Goal: Book appointment/travel/reservation

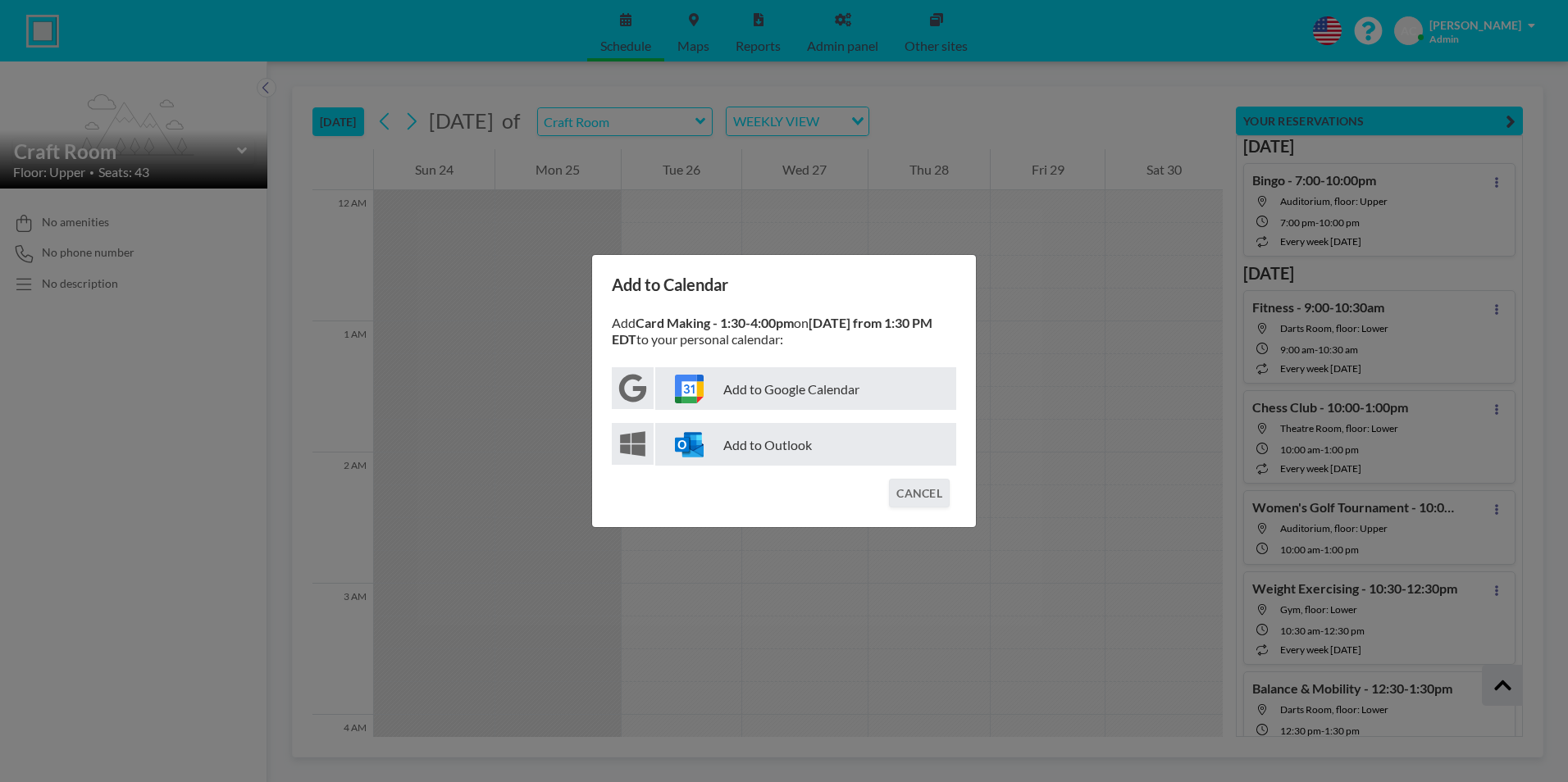
scroll to position [16920, 0]
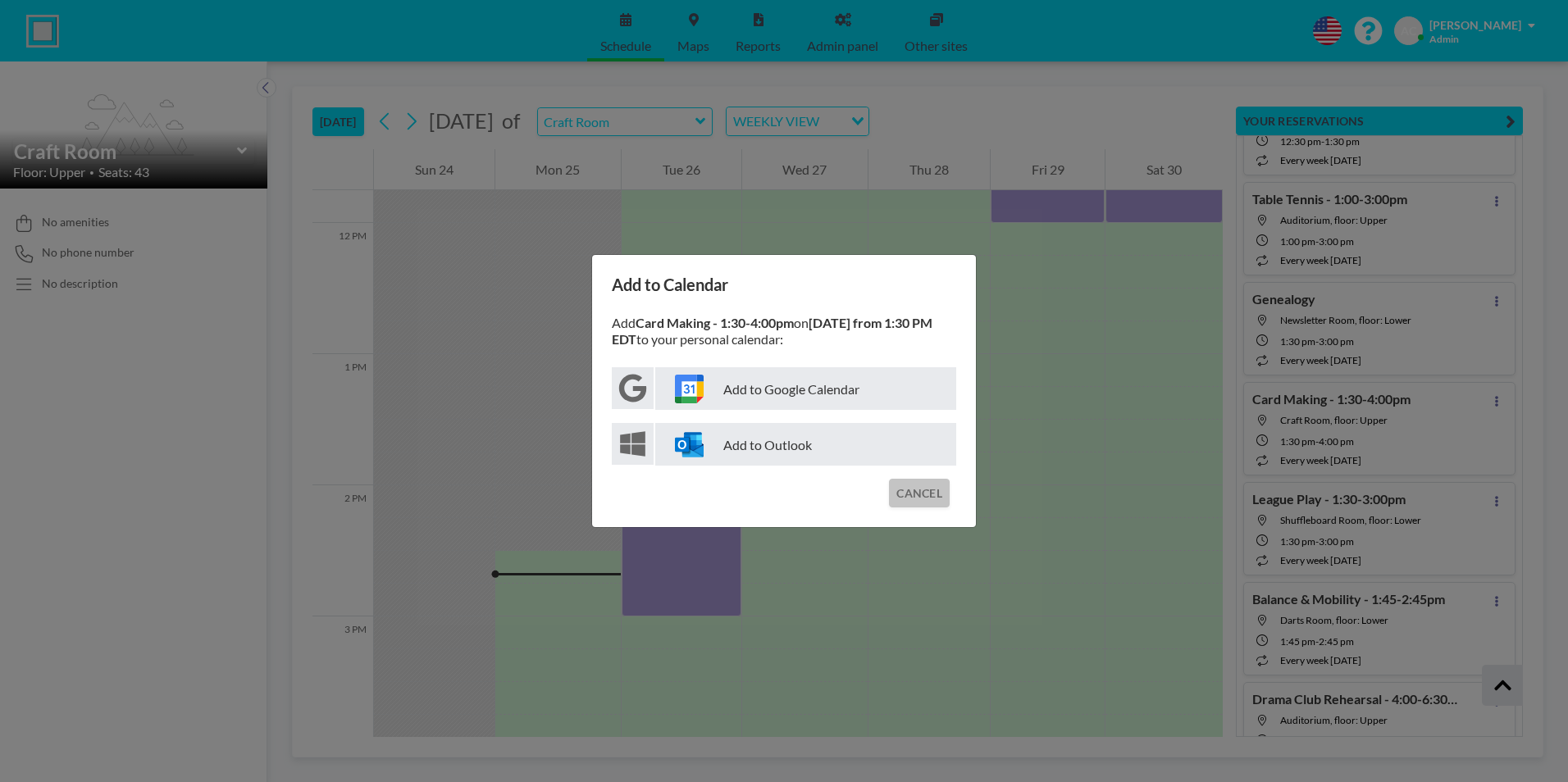
click at [918, 485] on button "CANCEL" at bounding box center [918, 494] width 60 height 29
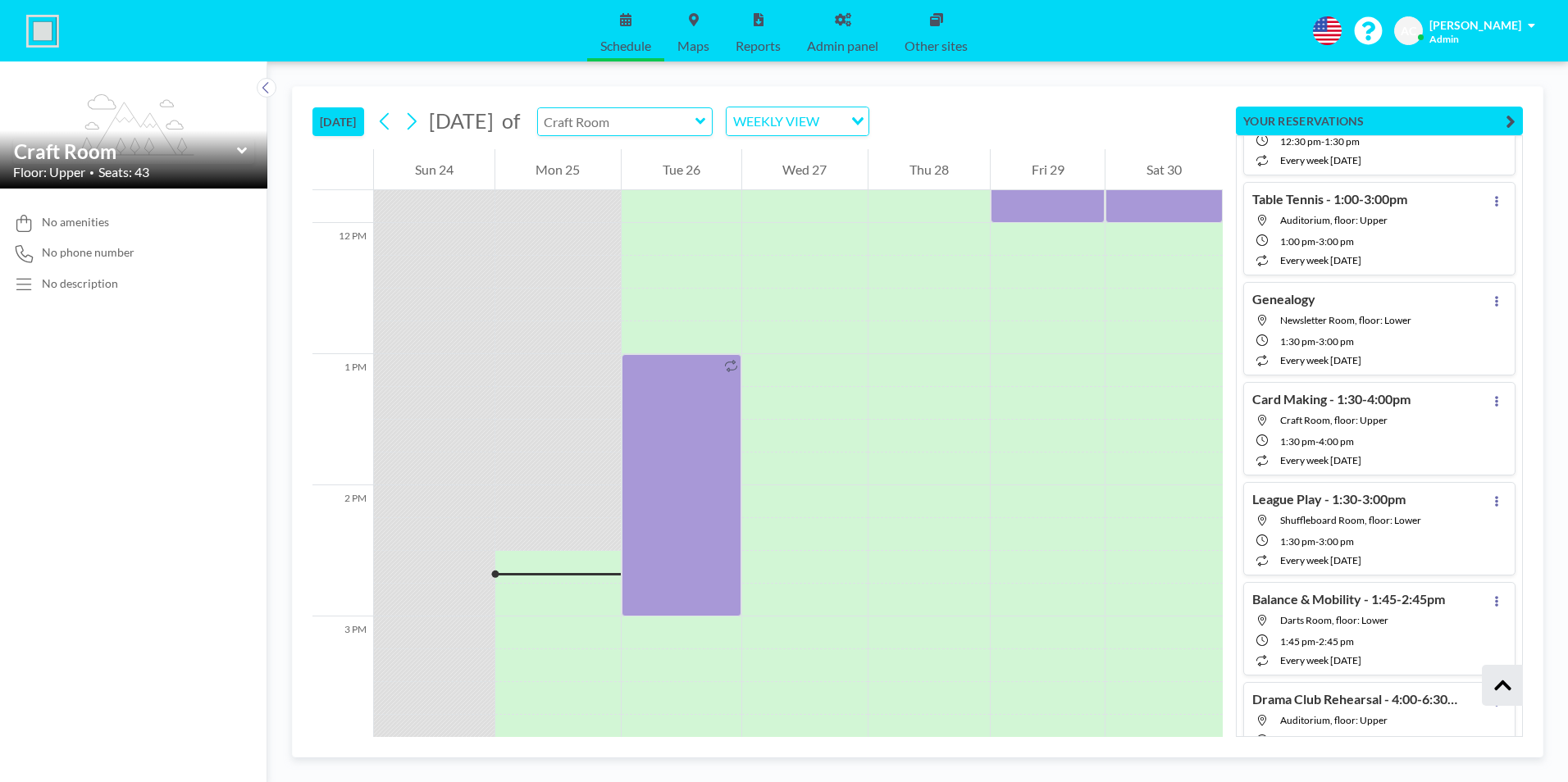
click at [682, 124] on input "text" at bounding box center [616, 122] width 157 height 27
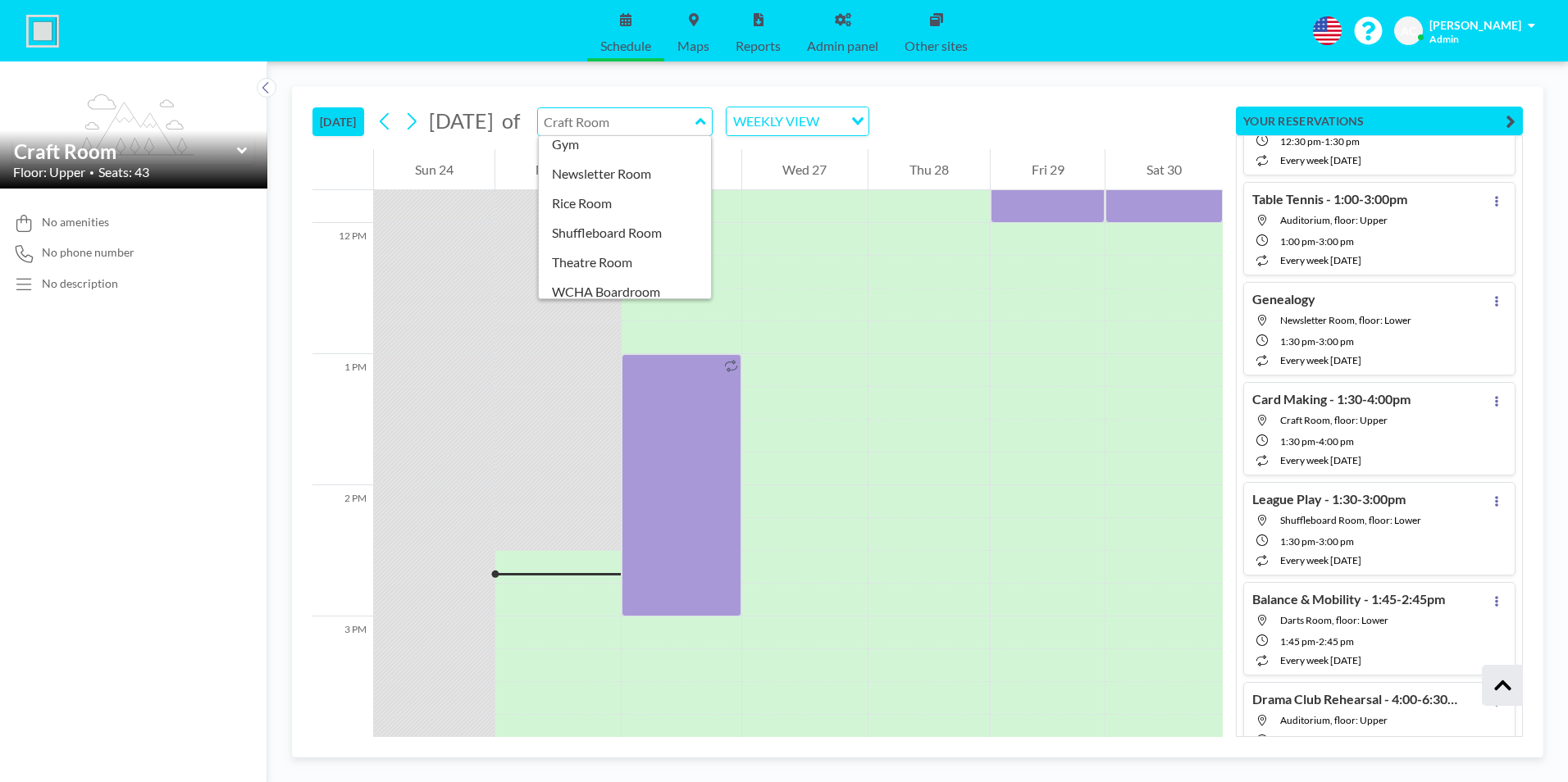
scroll to position [200, 0]
type input "Newsletter Room"
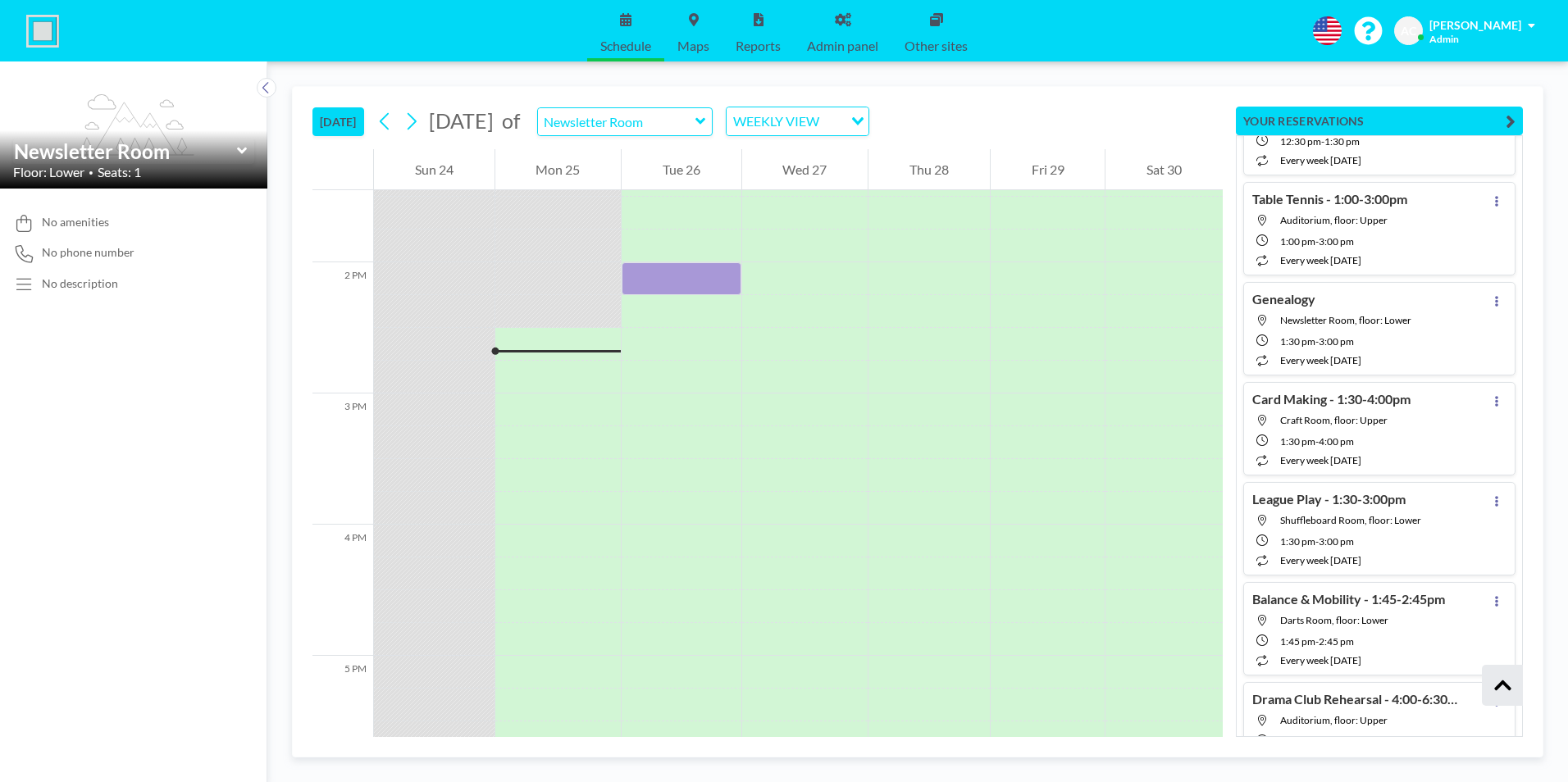
scroll to position [1869, 0]
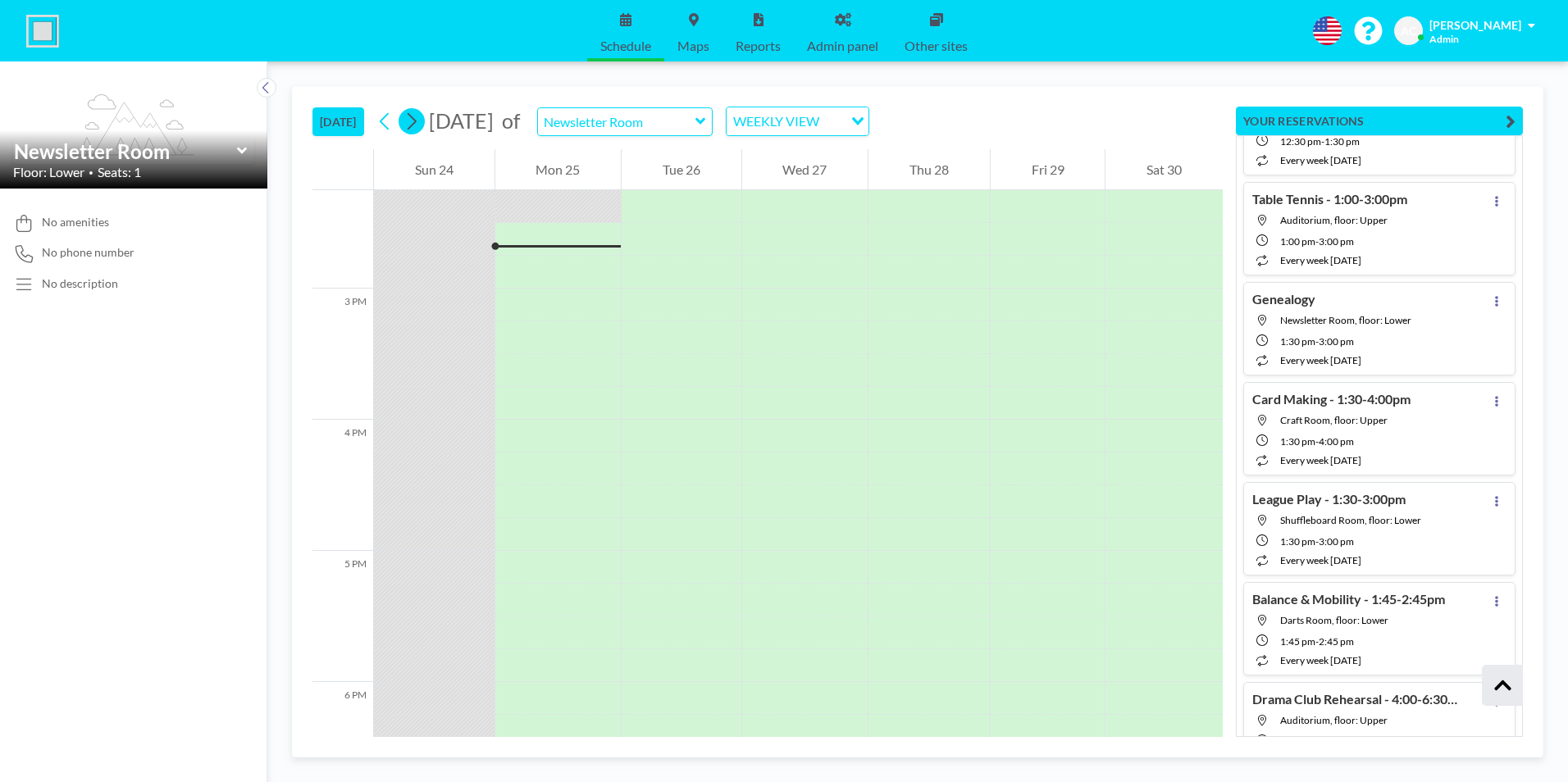
click at [413, 123] on icon at bounding box center [411, 121] width 15 height 25
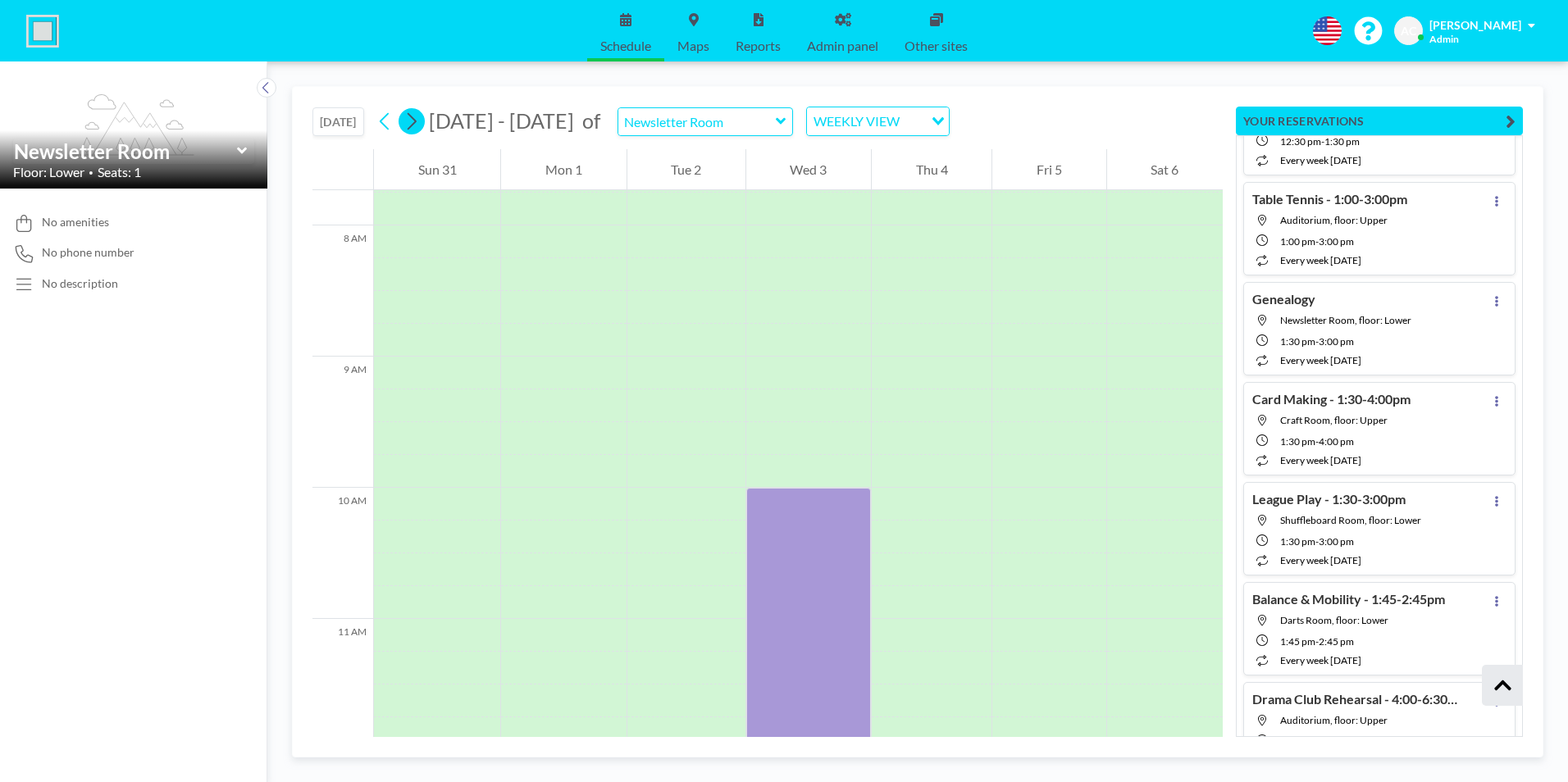
scroll to position [1017, 0]
click at [413, 123] on icon at bounding box center [411, 121] width 15 height 25
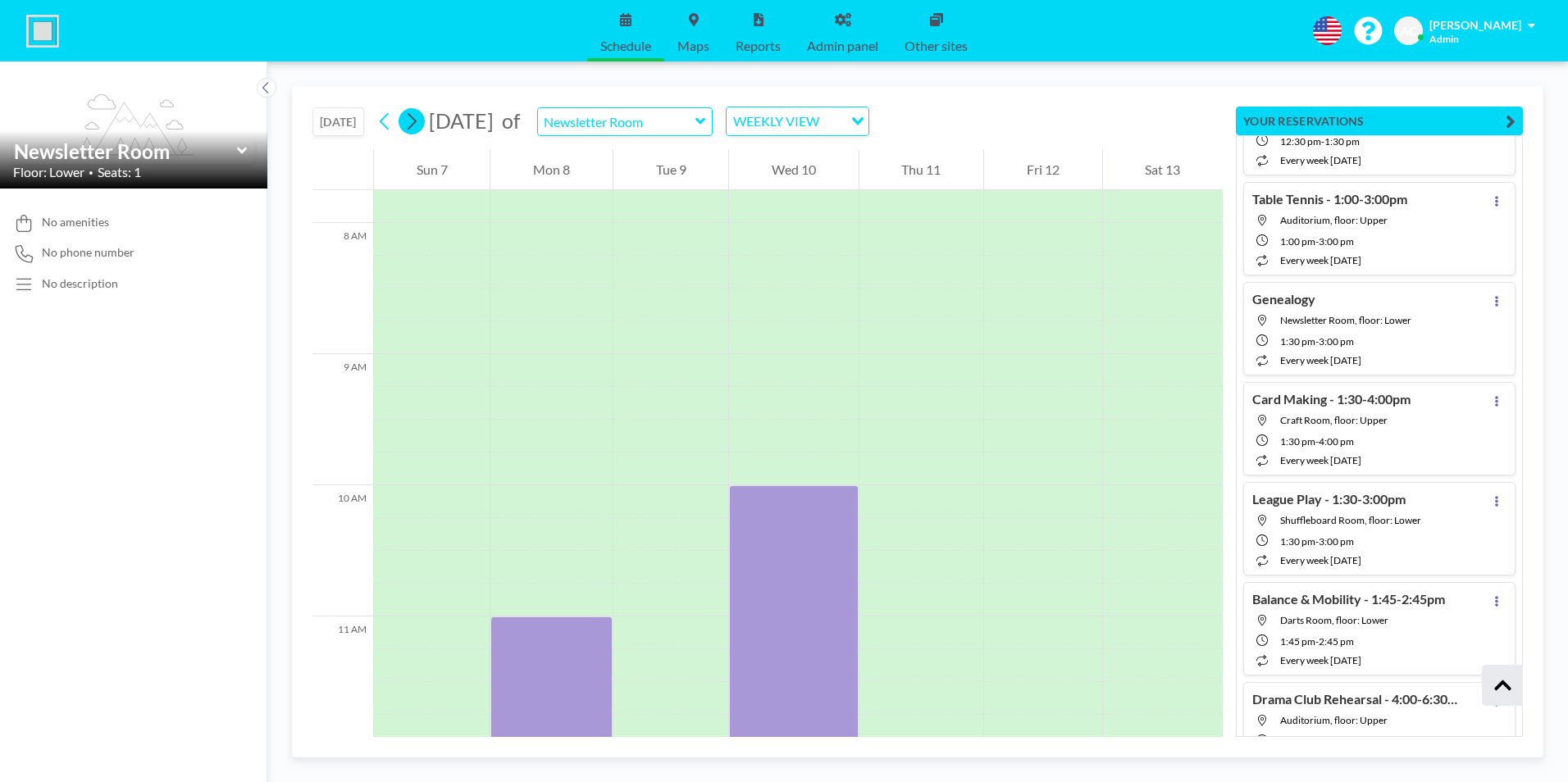
click at [413, 123] on icon at bounding box center [411, 121] width 15 height 25
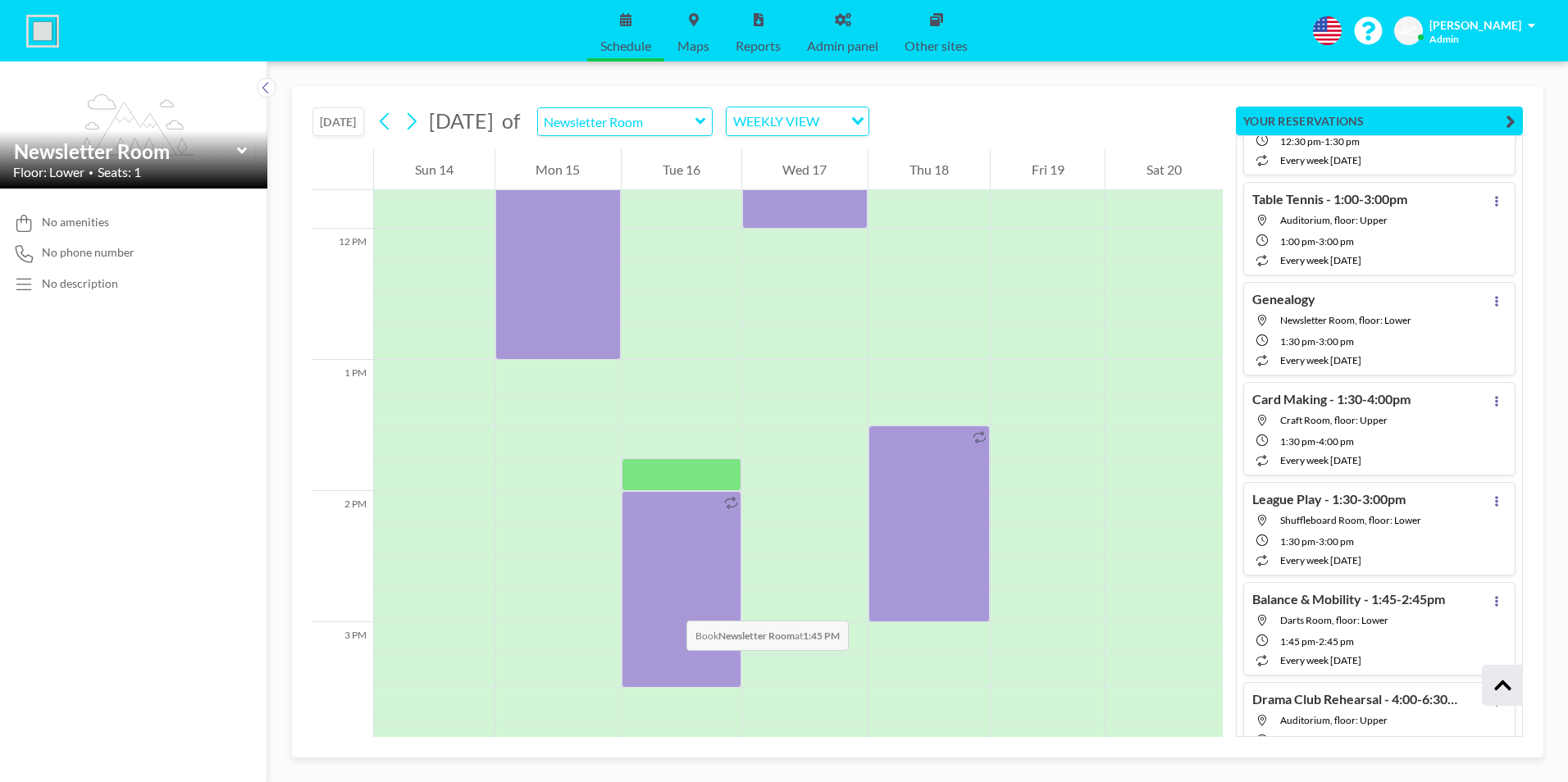
scroll to position [1590, 0]
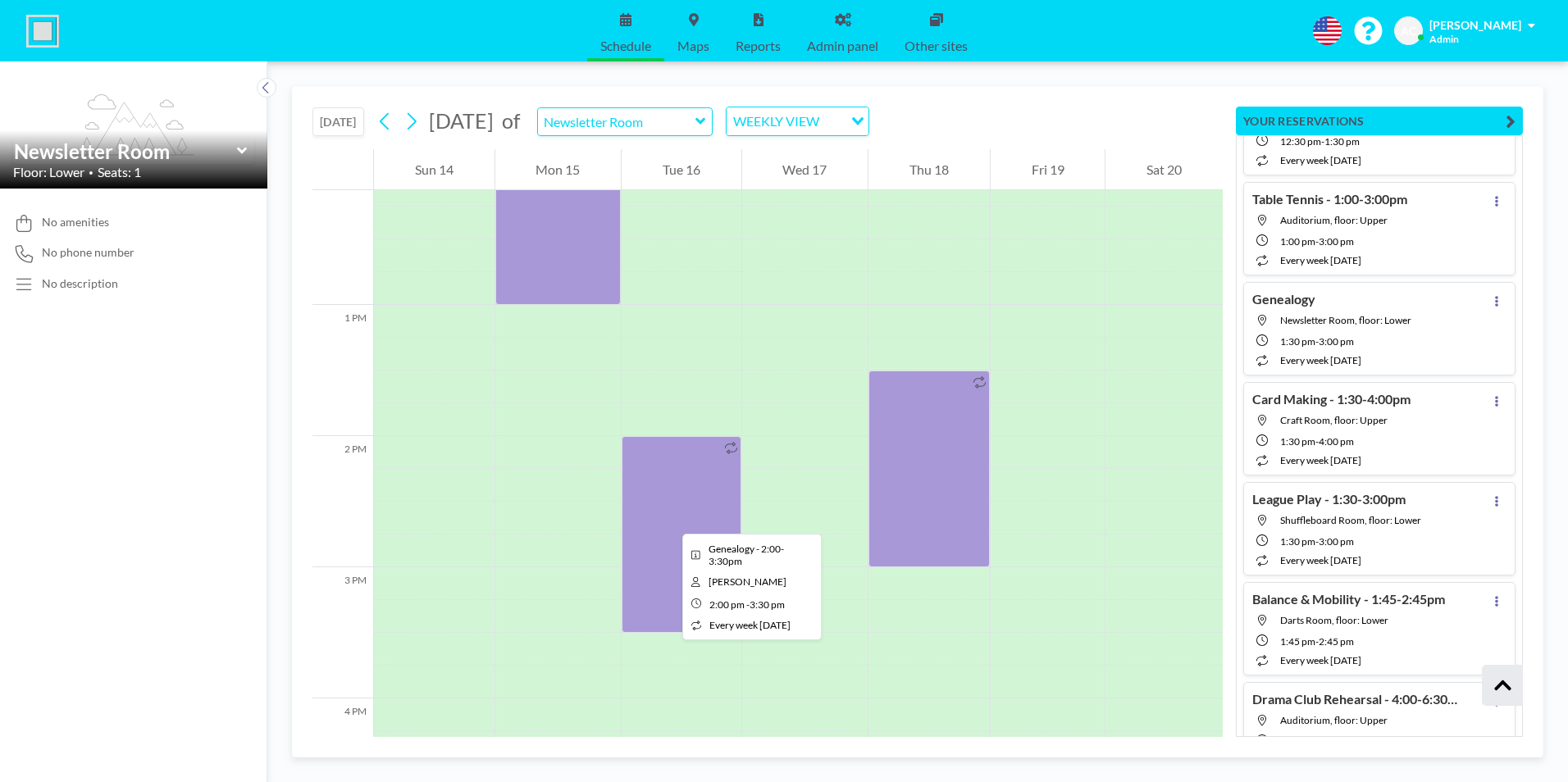
click at [671, 518] on div at bounding box center [681, 534] width 120 height 197
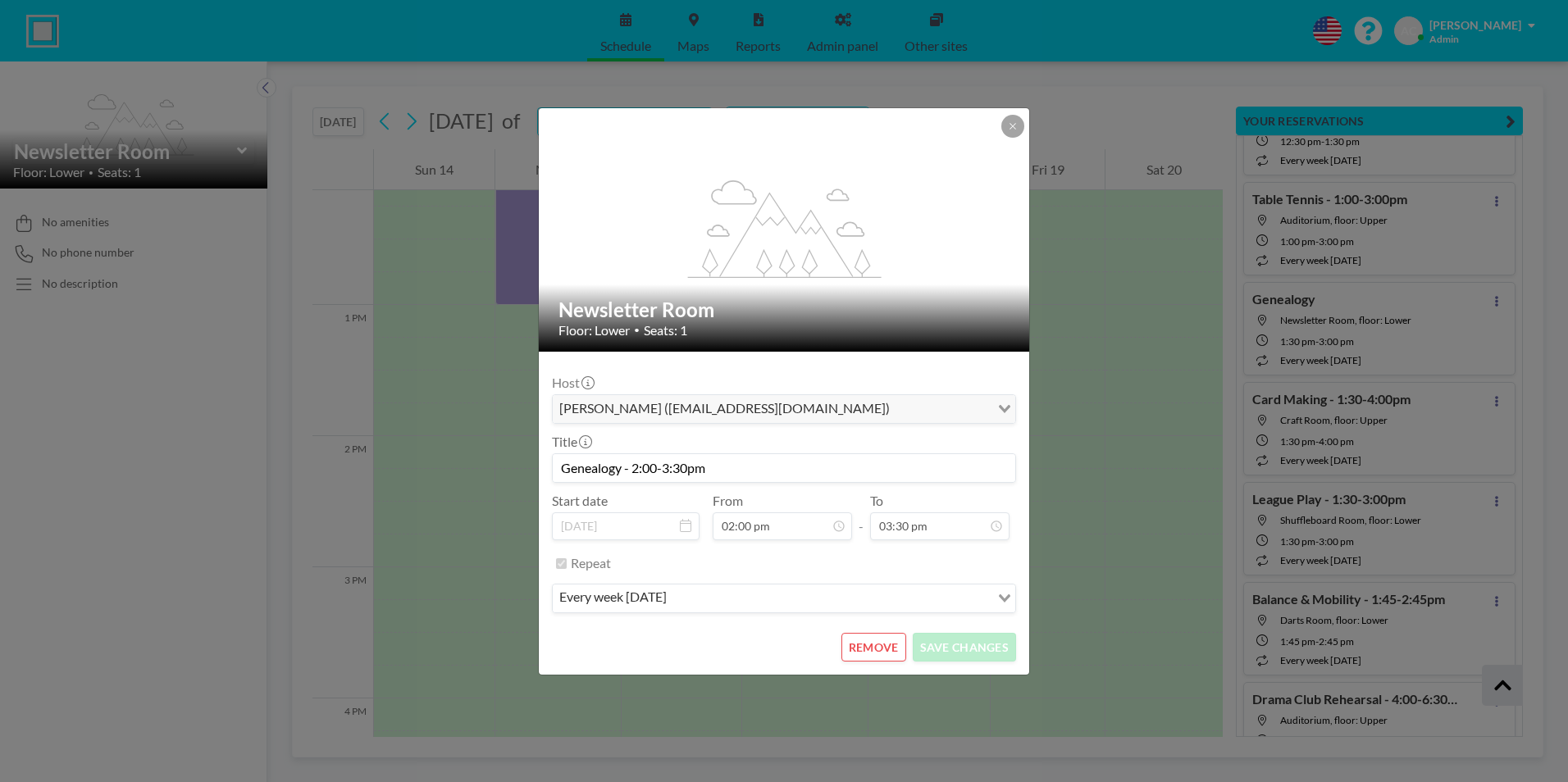
scroll to position [817, 0]
click at [876, 644] on button "REMOVE" at bounding box center [873, 648] width 65 height 29
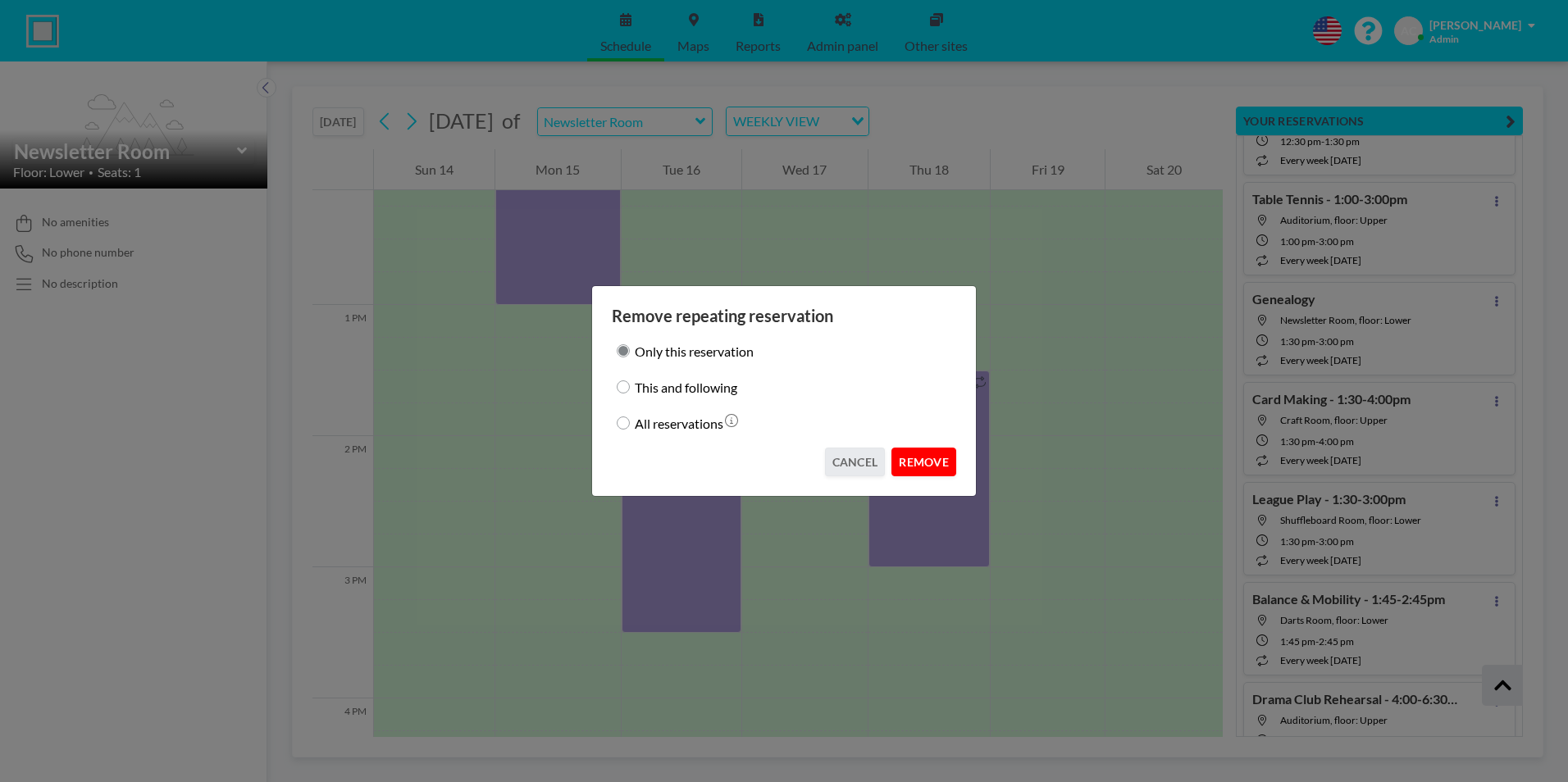
click at [926, 464] on button "REMOVE" at bounding box center [924, 462] width 65 height 29
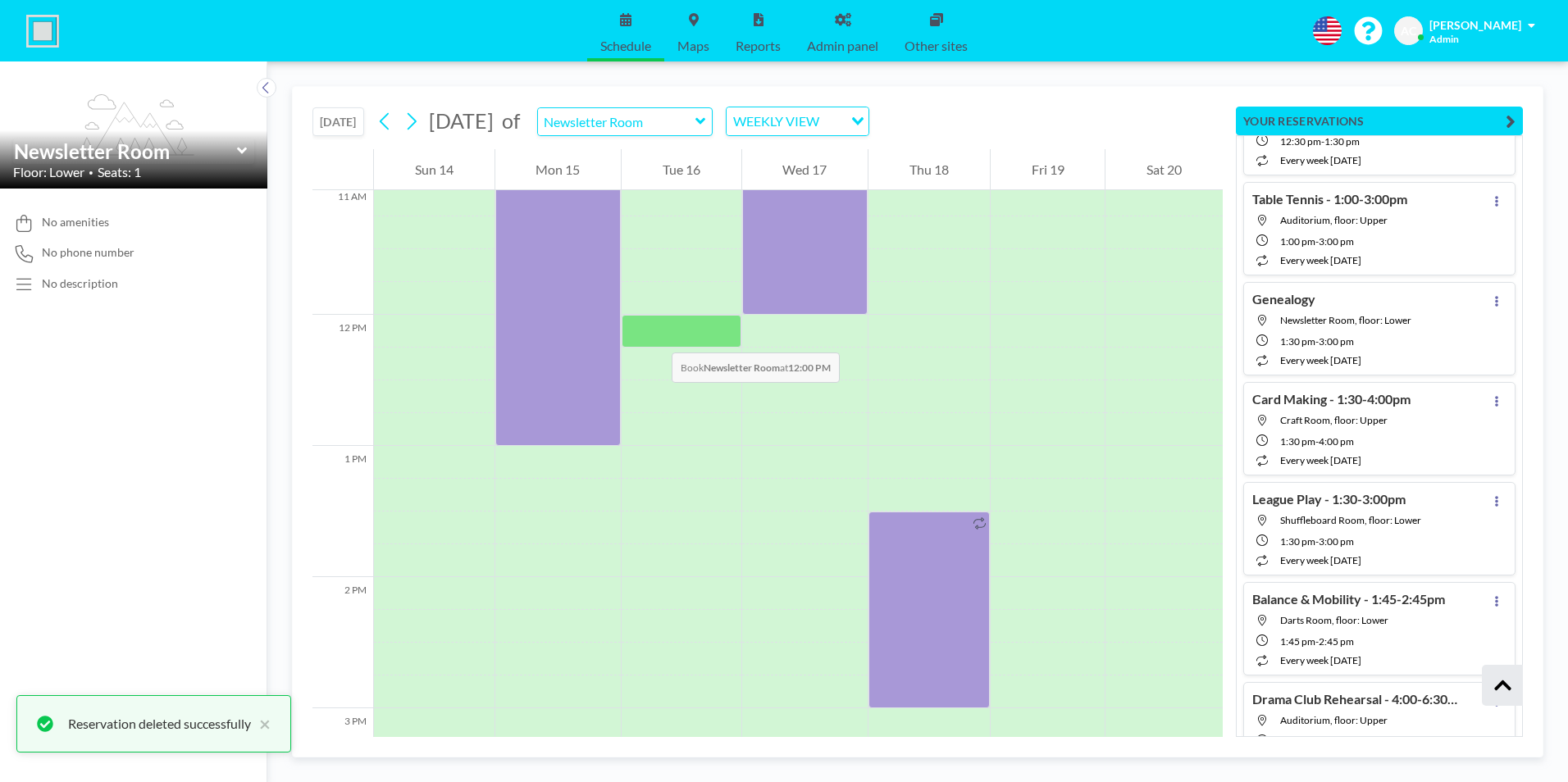
scroll to position [1017, 0]
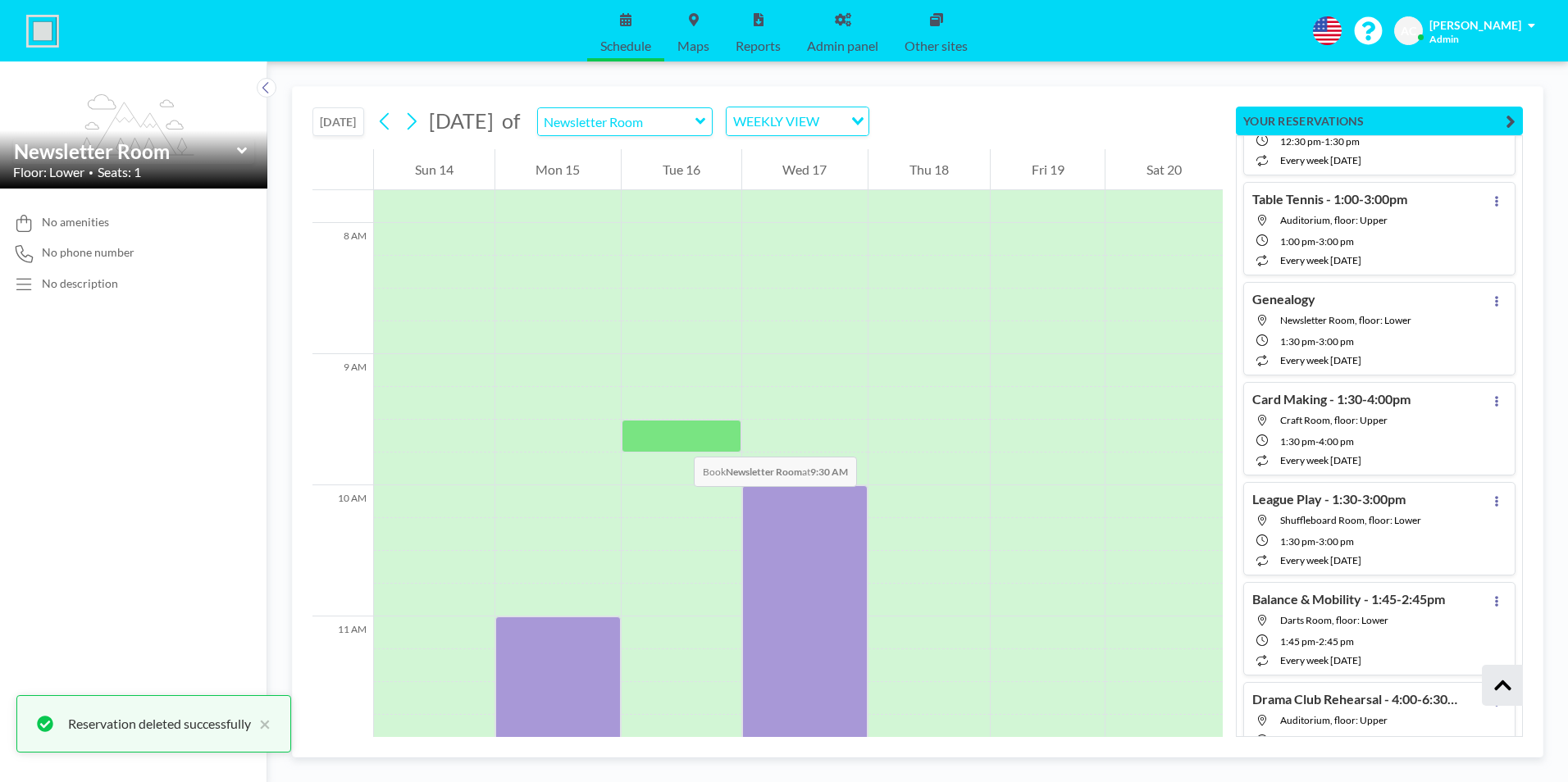
click at [678, 440] on div at bounding box center [681, 436] width 120 height 33
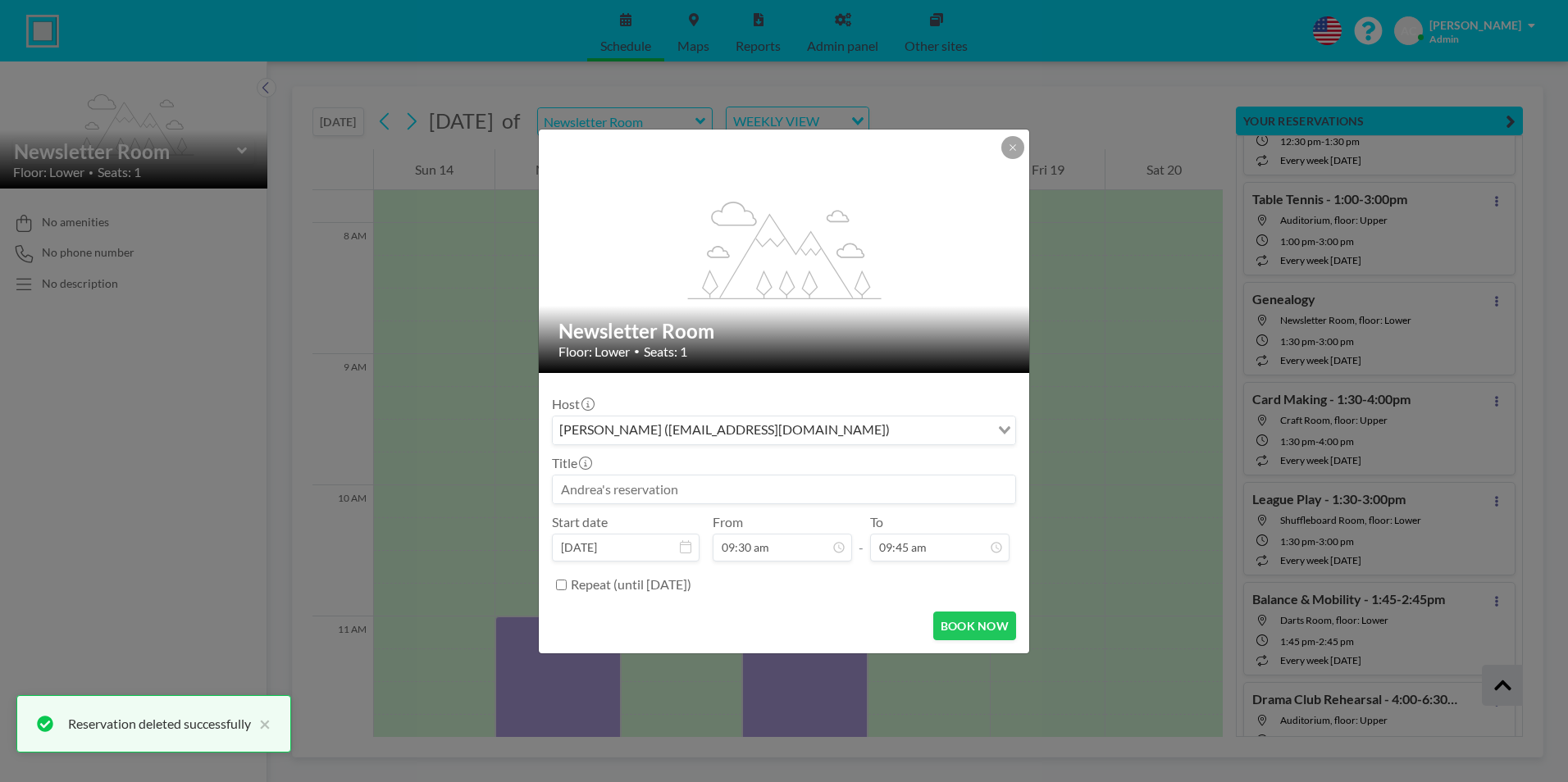
click at [671, 489] on input at bounding box center [783, 489] width 462 height 28
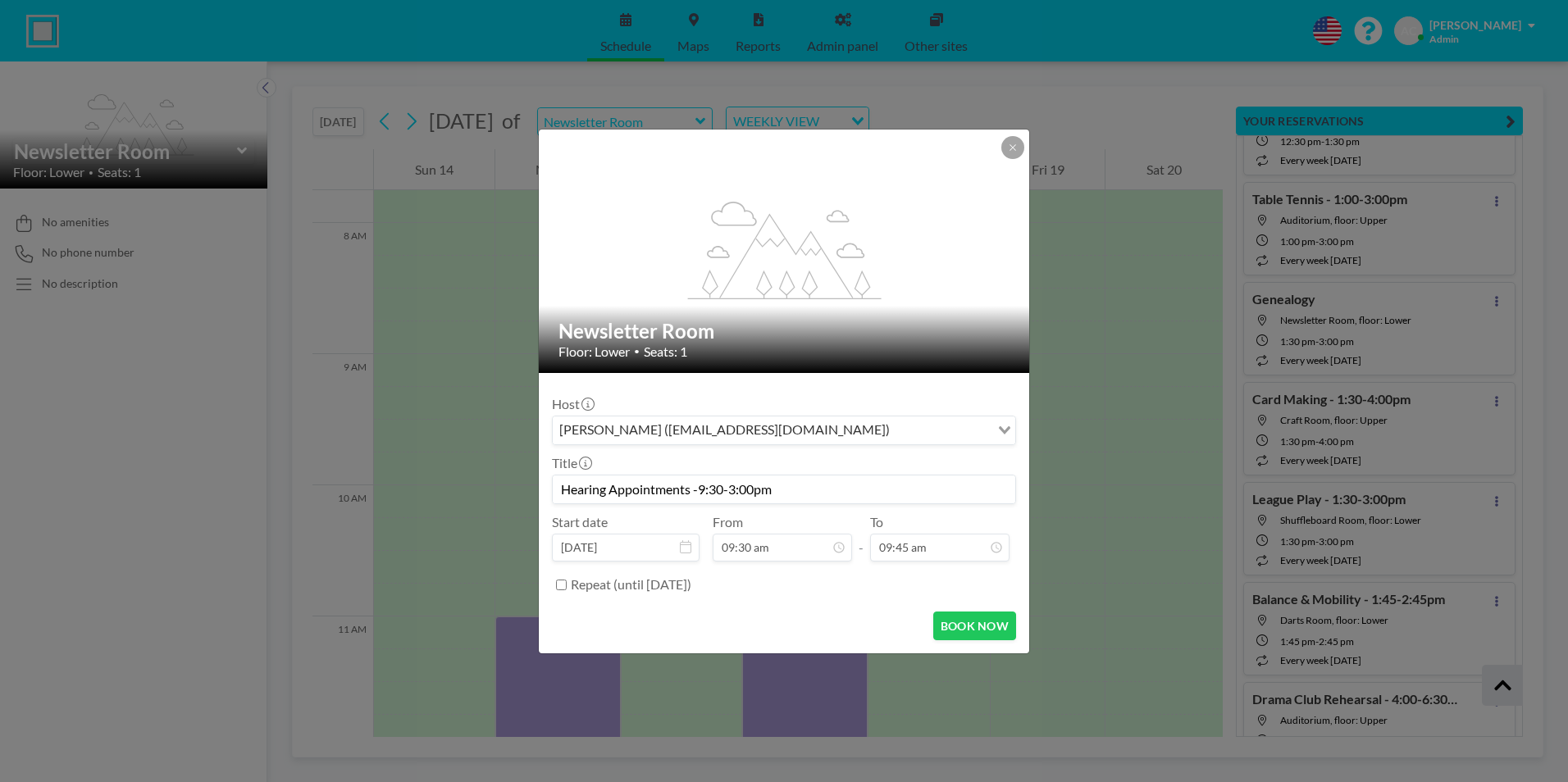
scroll to position [0, 0]
drag, startPoint x: 787, startPoint y: 489, endPoint x: 560, endPoint y: 486, distance: 227.0
click at [560, 486] on input "Hearing Appointments -9:30-3:00pm" at bounding box center [783, 489] width 462 height 28
type input "Hearing Appointments -9:30-3:00pm"
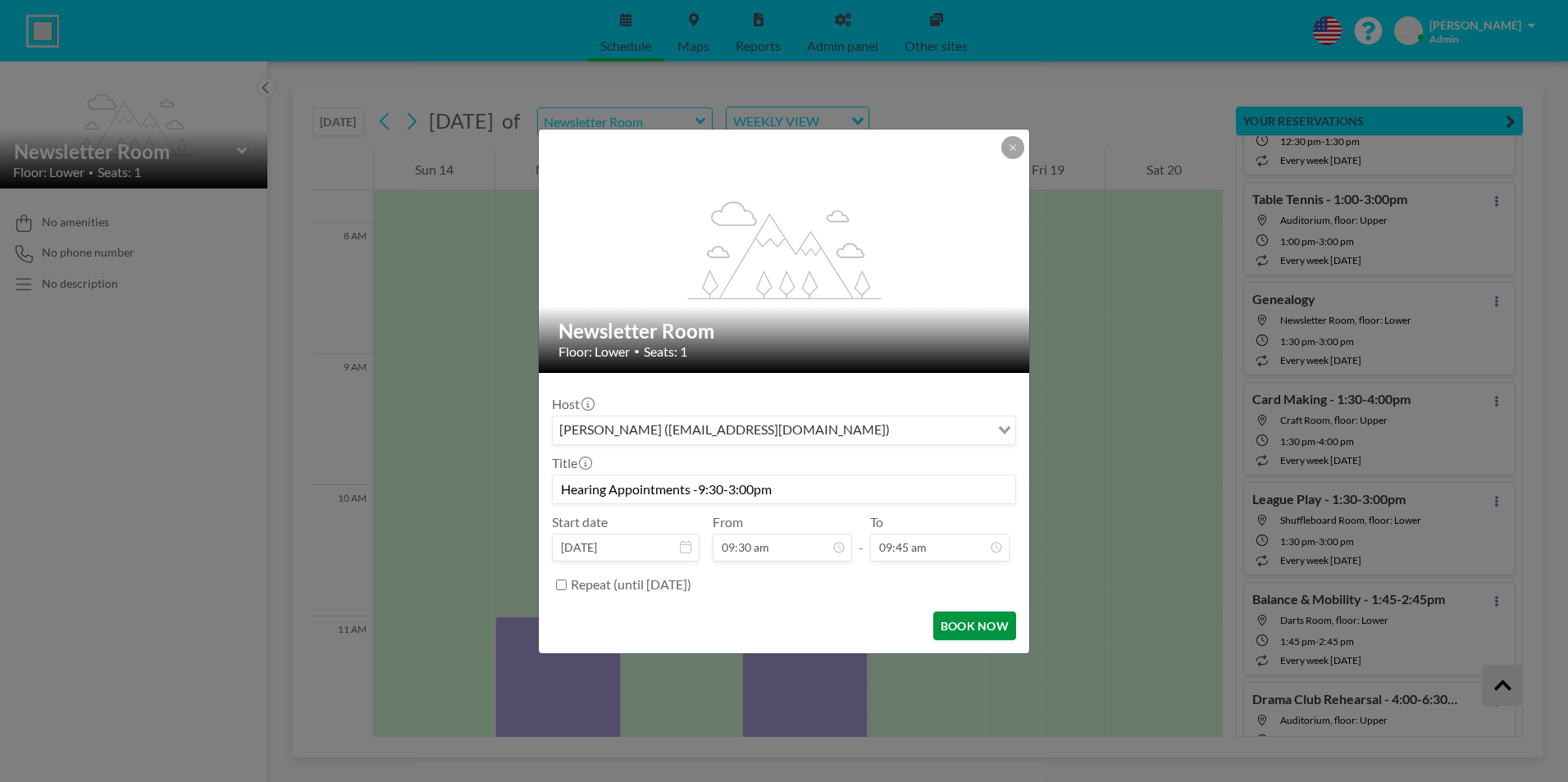
click at [972, 621] on button "BOOK NOW" at bounding box center [974, 626] width 83 height 29
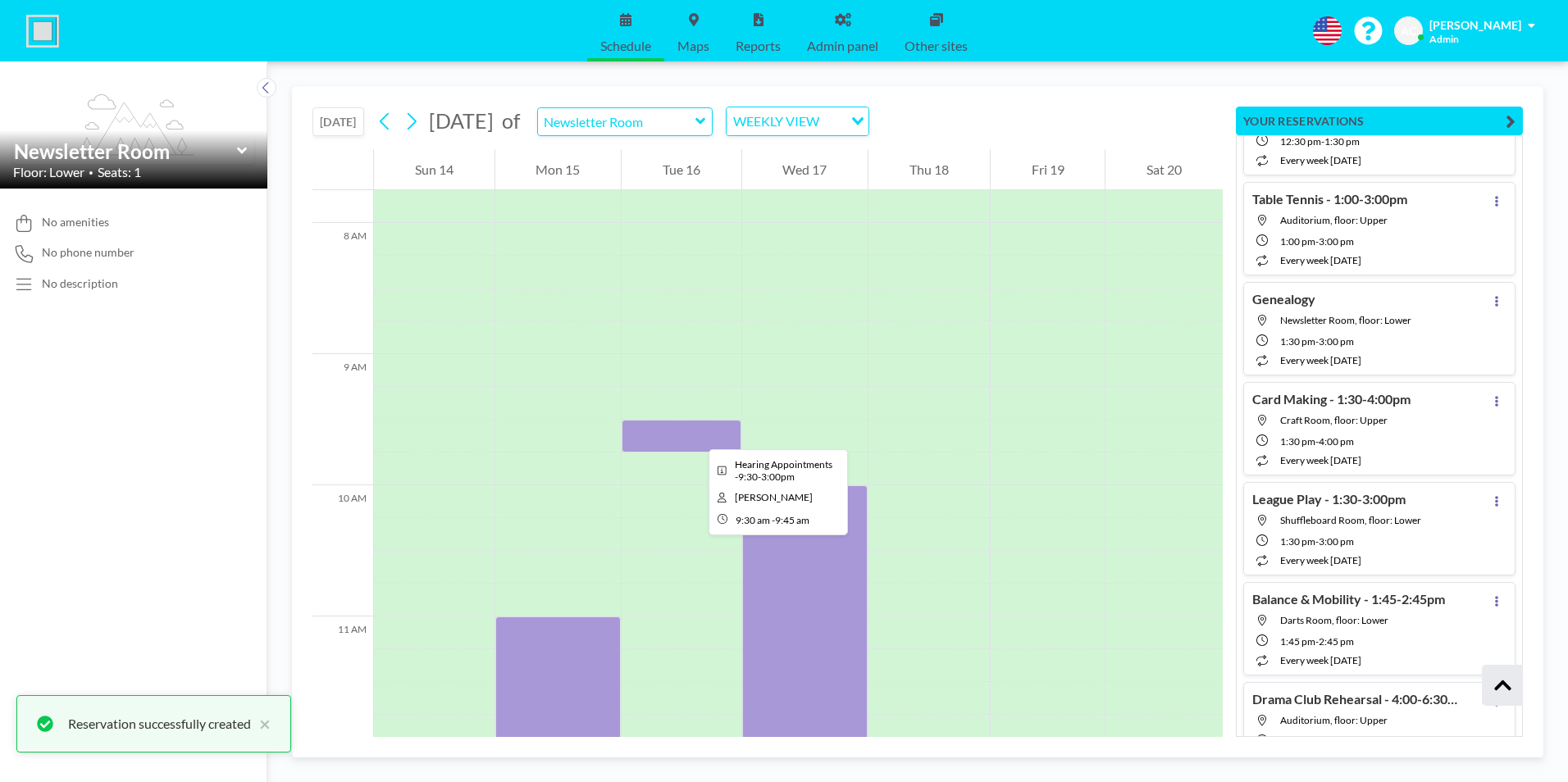
click at [695, 435] on div at bounding box center [681, 436] width 120 height 33
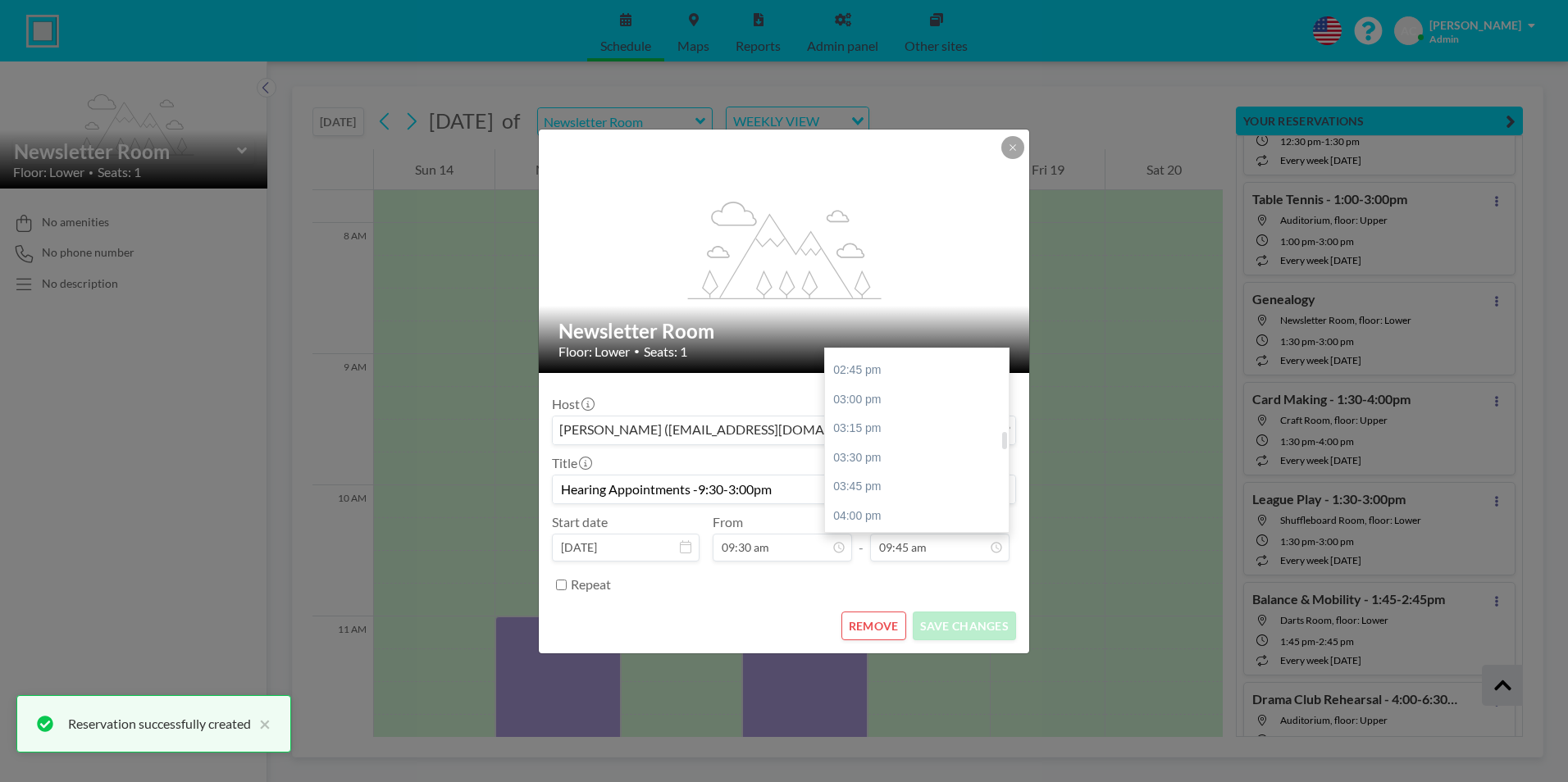
scroll to position [895, 0]
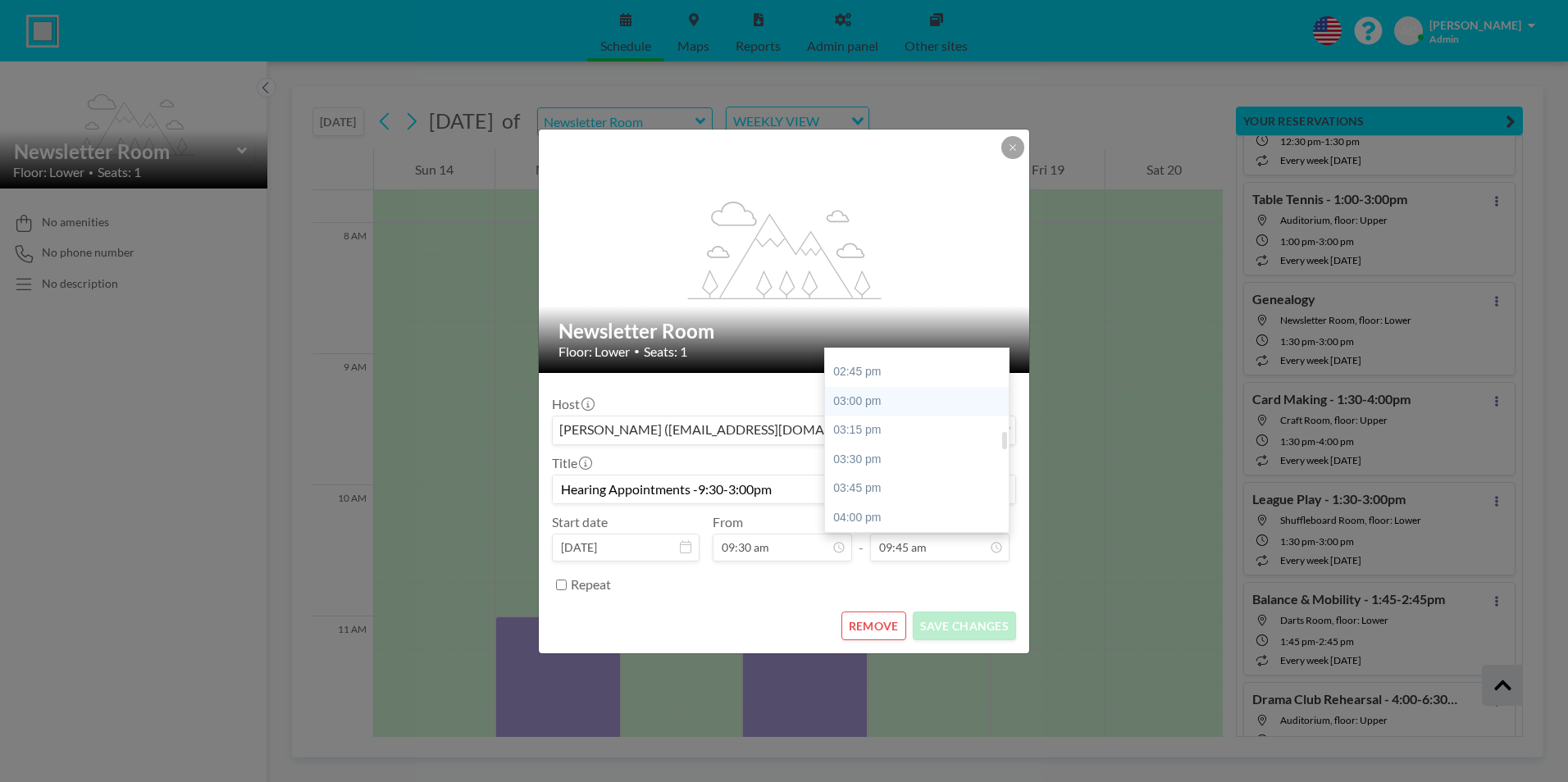
click at [878, 406] on div "03:00 pm" at bounding box center [920, 402] width 192 height 30
type input "03:00 pm"
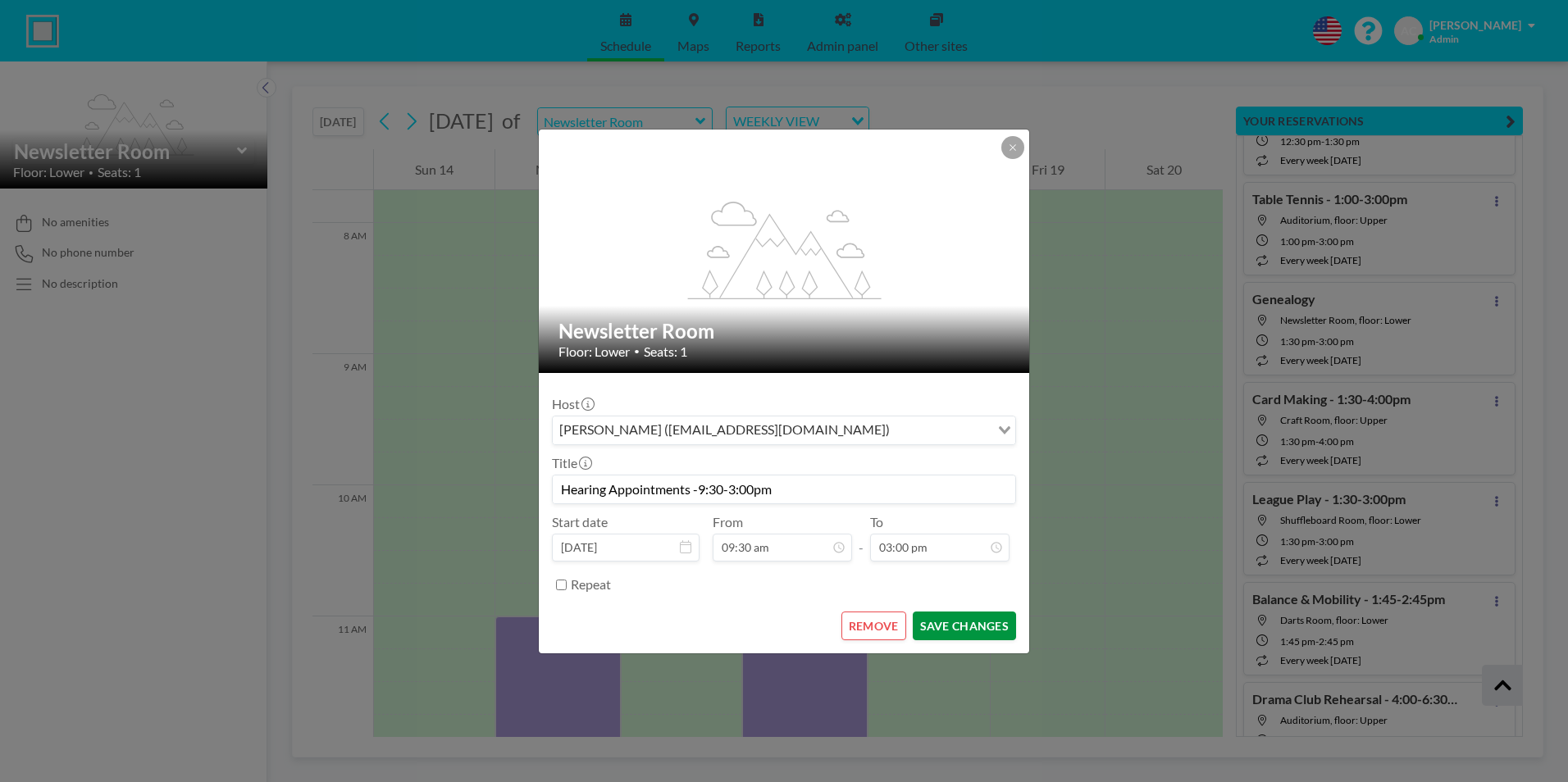
click at [973, 626] on button "SAVE CHANGES" at bounding box center [964, 626] width 103 height 29
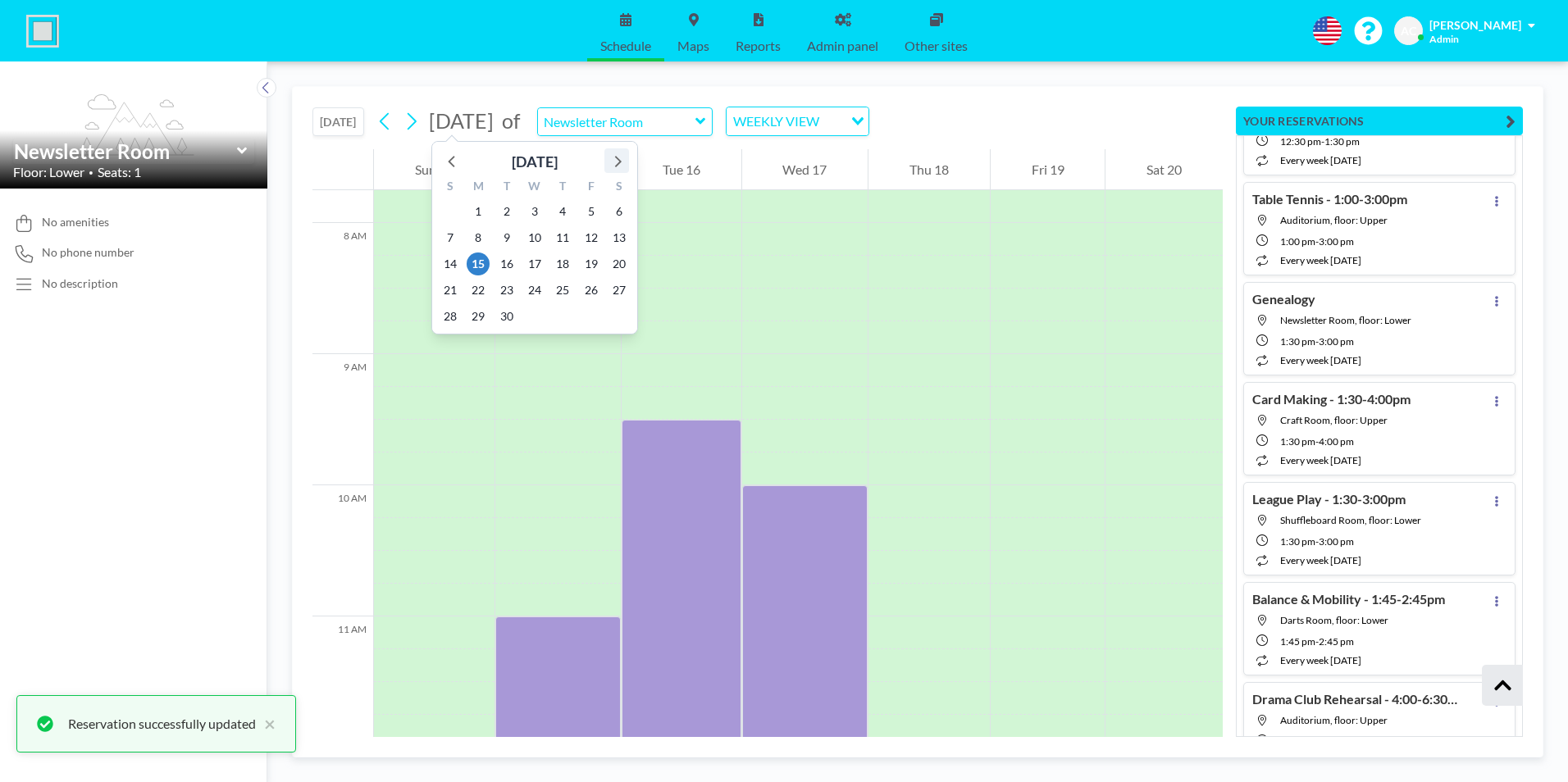
click at [617, 163] on icon at bounding box center [616, 160] width 21 height 21
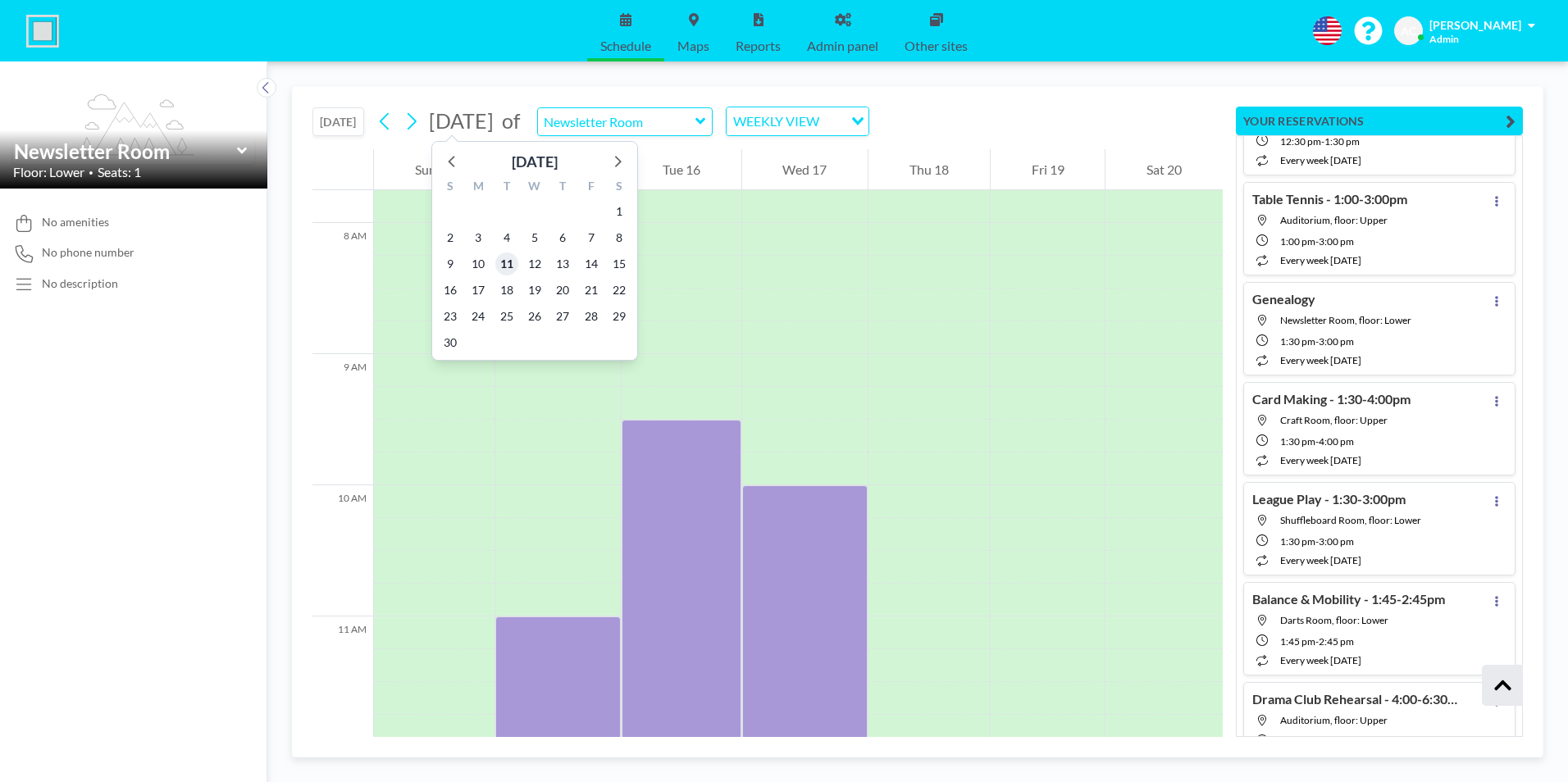
click at [506, 262] on span "11" at bounding box center [506, 264] width 23 height 23
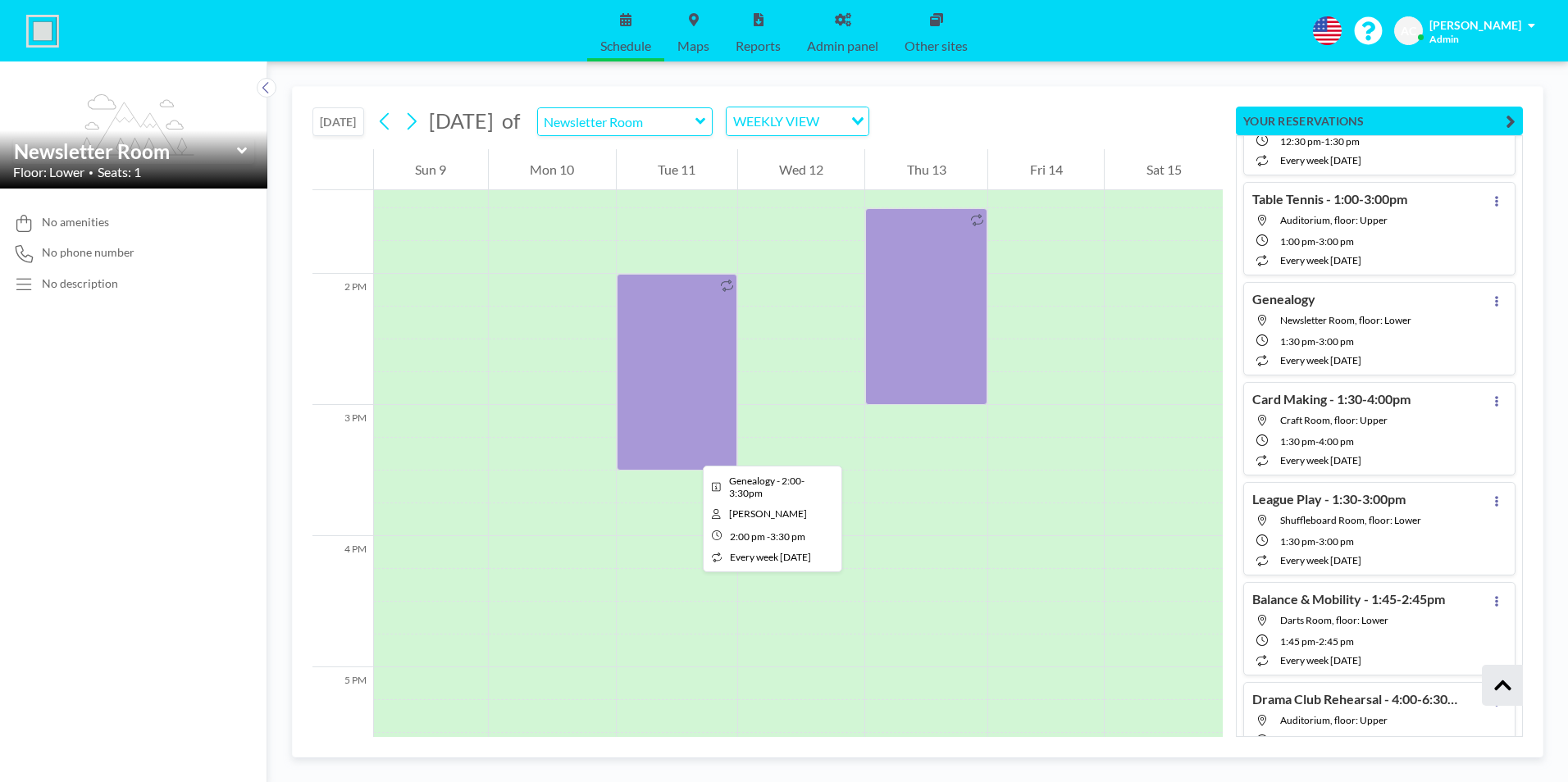
scroll to position [1755, 0]
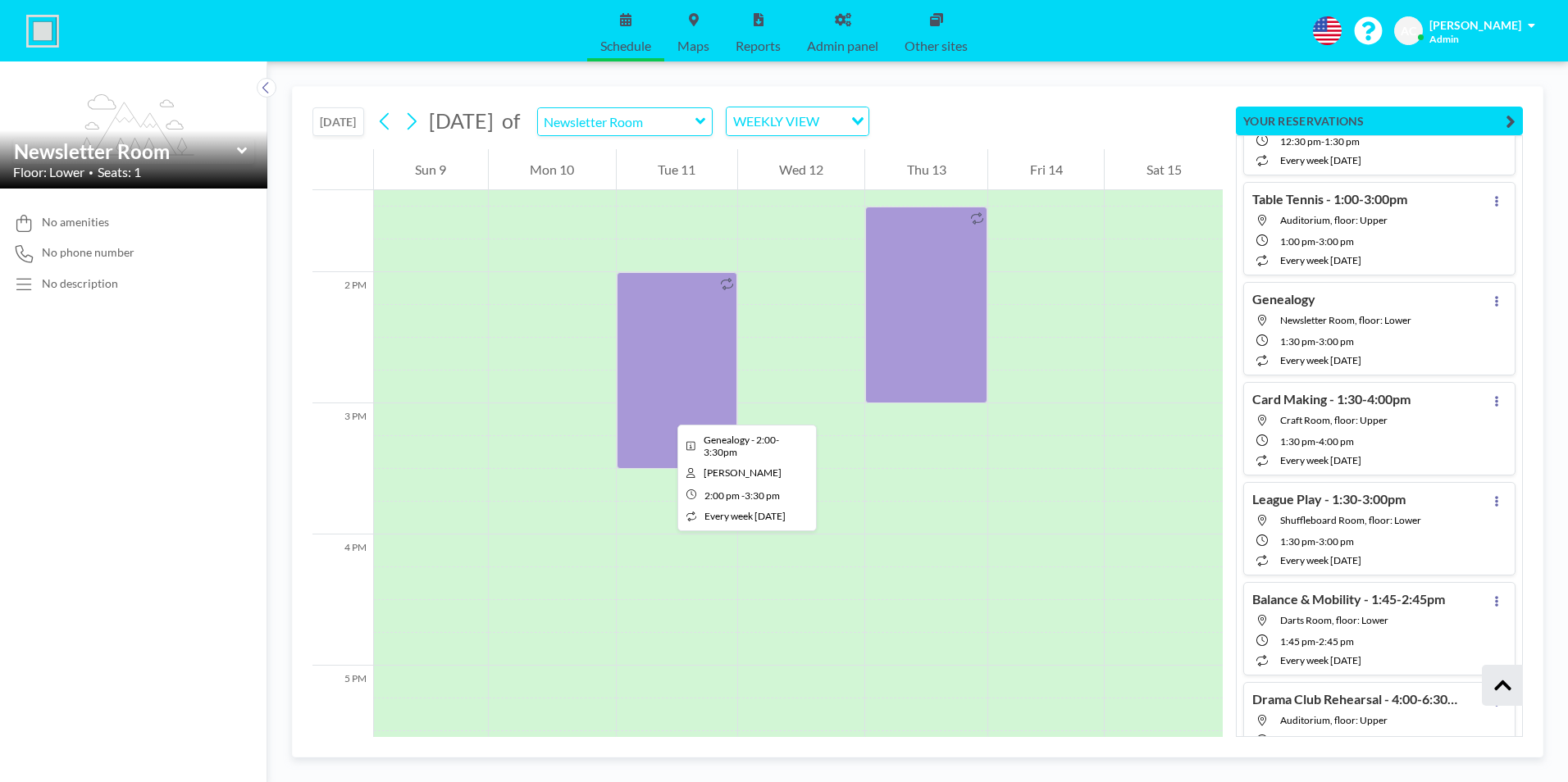
click at [663, 402] on div at bounding box center [677, 370] width 121 height 197
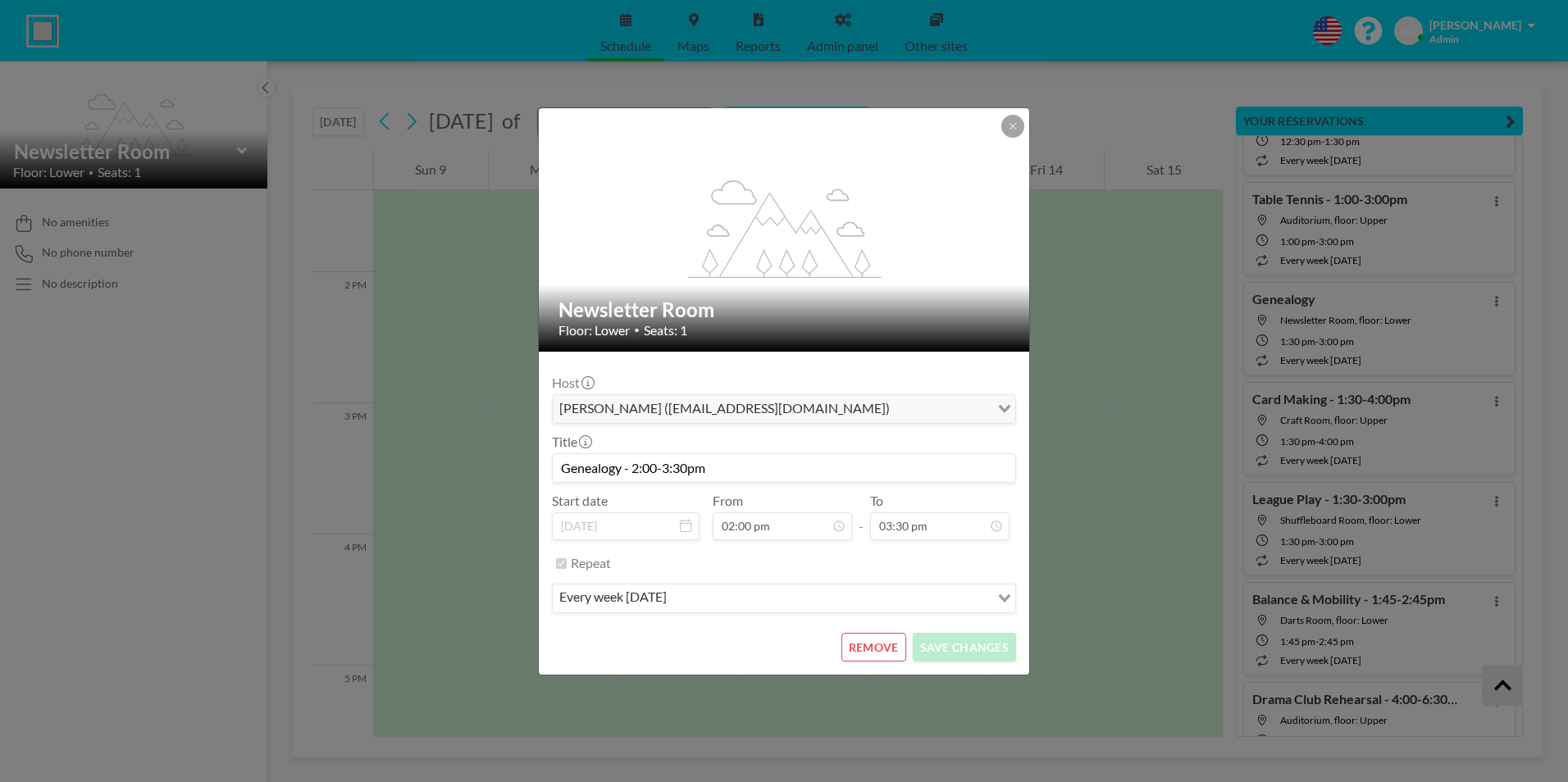
click at [867, 654] on button "REMOVE" at bounding box center [873, 648] width 65 height 29
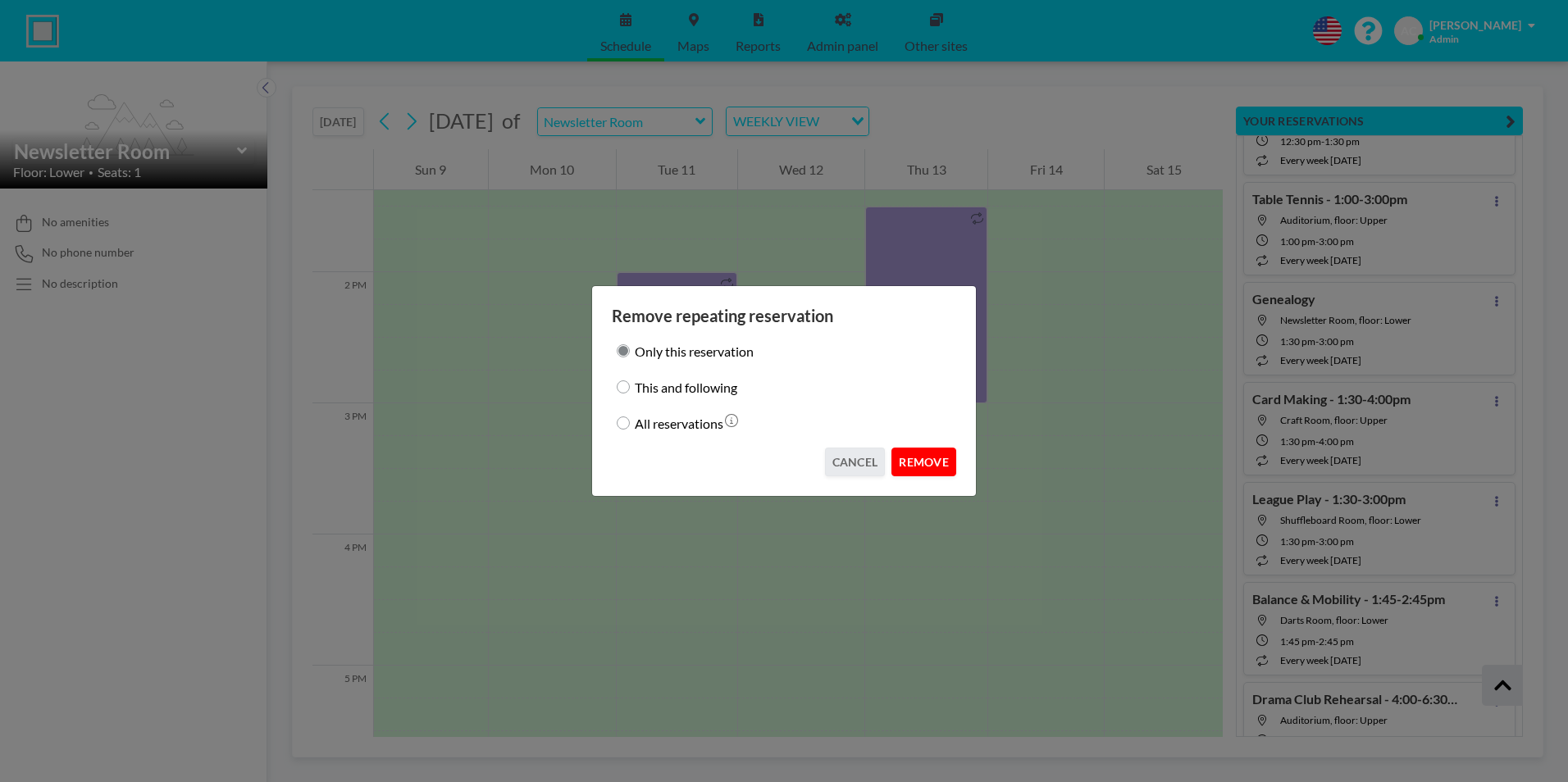
click at [931, 467] on button "REMOVE" at bounding box center [924, 462] width 65 height 29
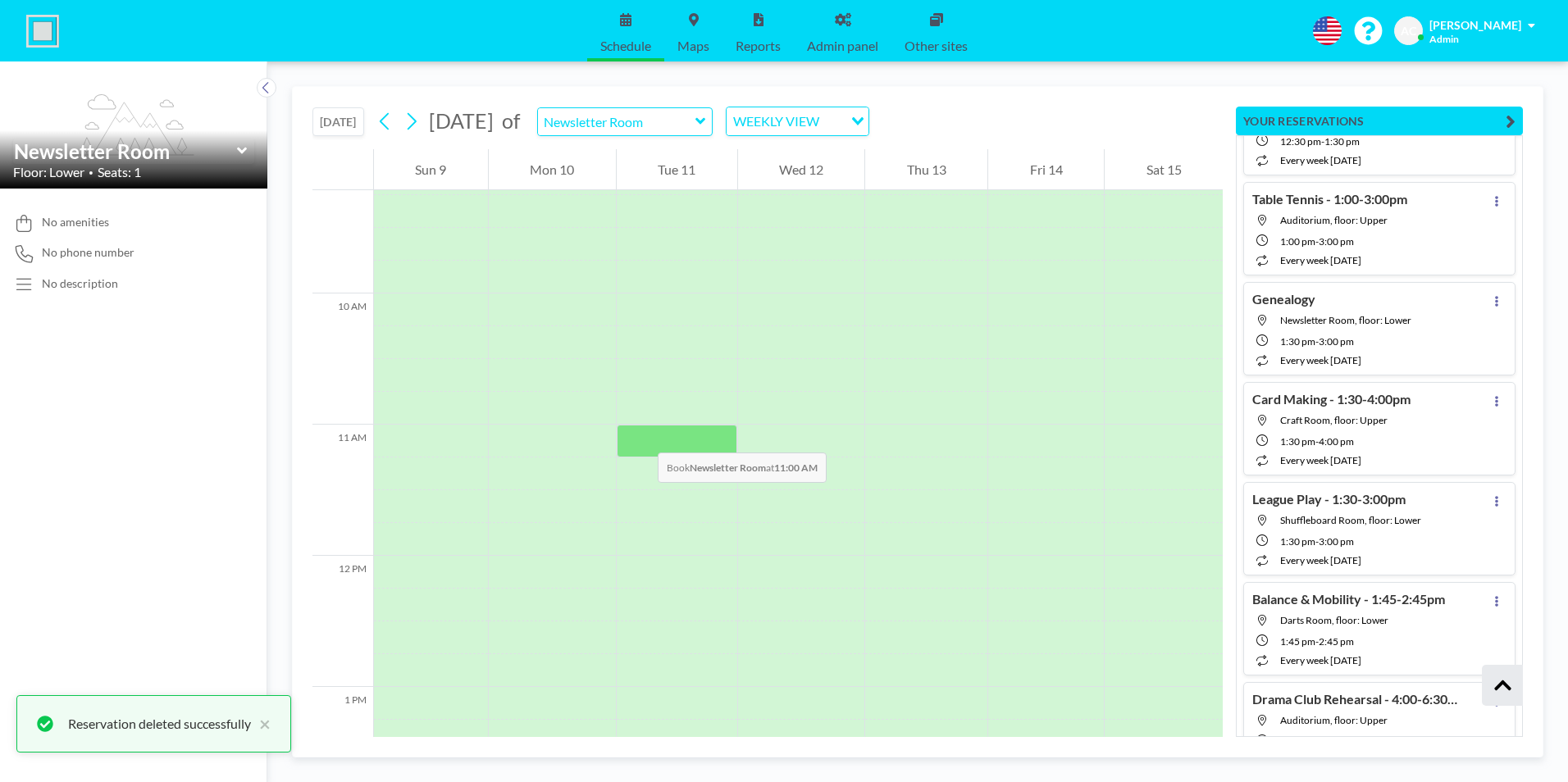
scroll to position [1180, 0]
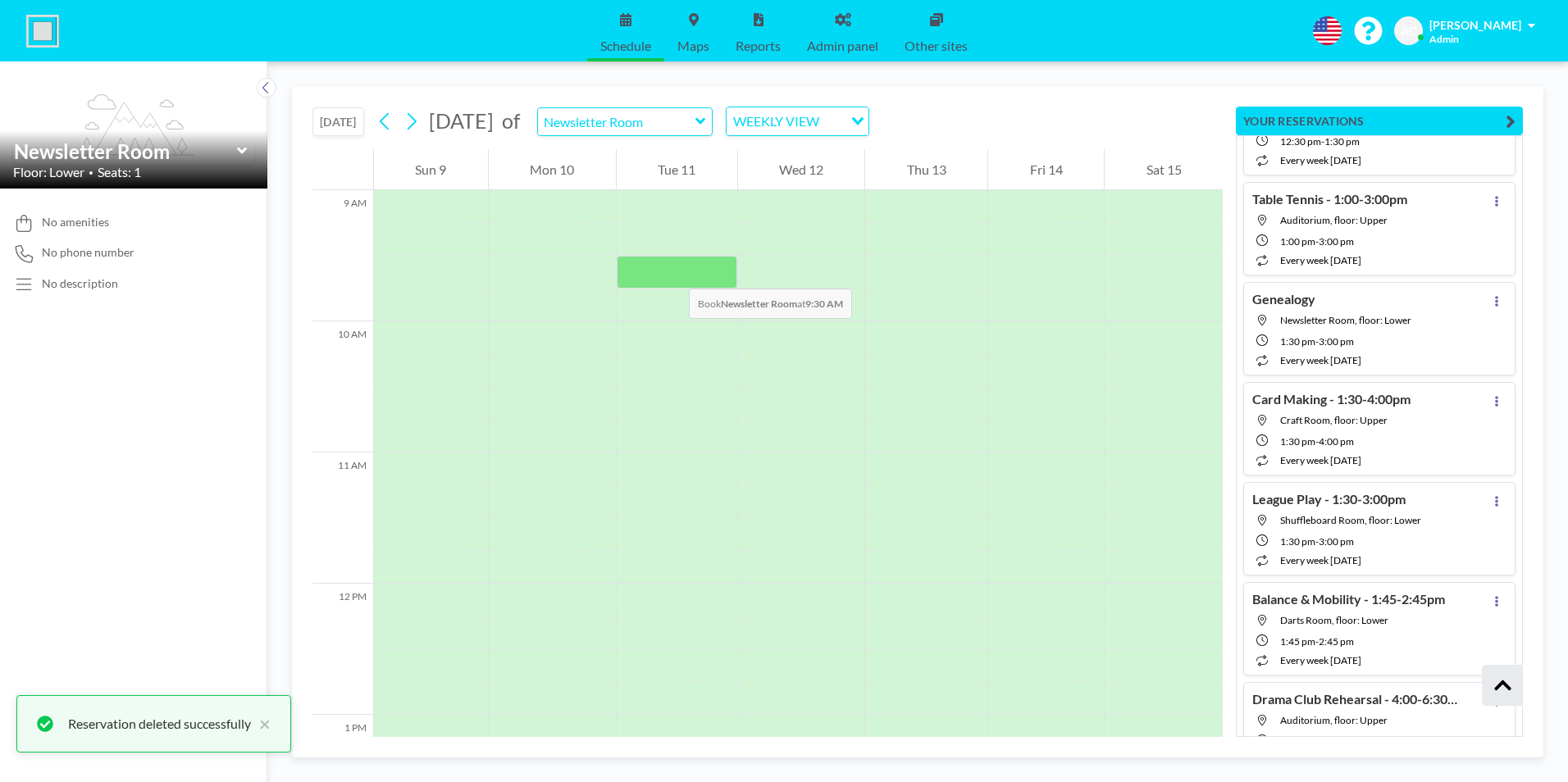
click at [672, 272] on div at bounding box center [677, 272] width 121 height 33
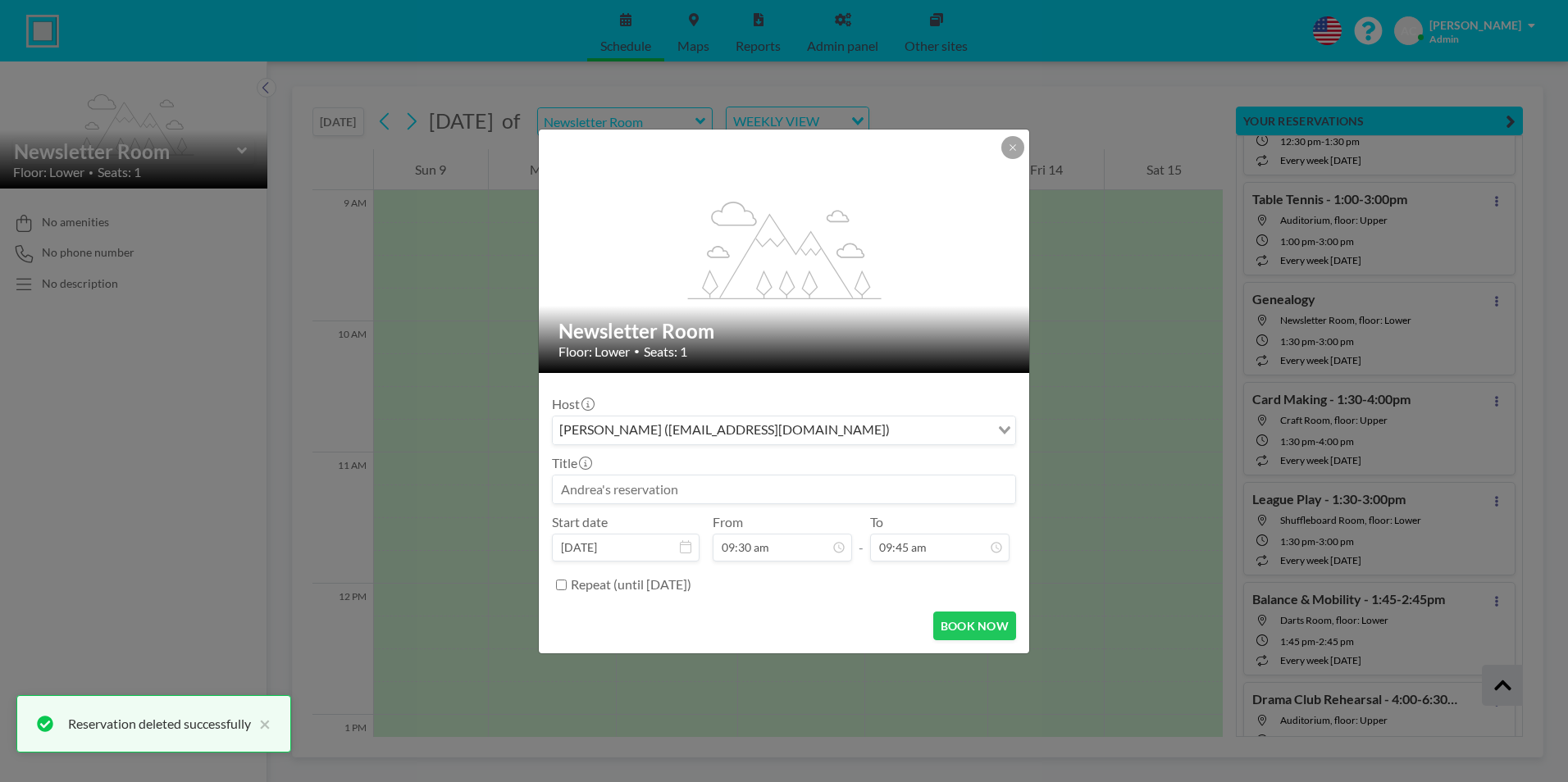
click at [690, 494] on input at bounding box center [783, 489] width 462 height 28
paste input "Hearing Appointments -9:30-3:00pm"
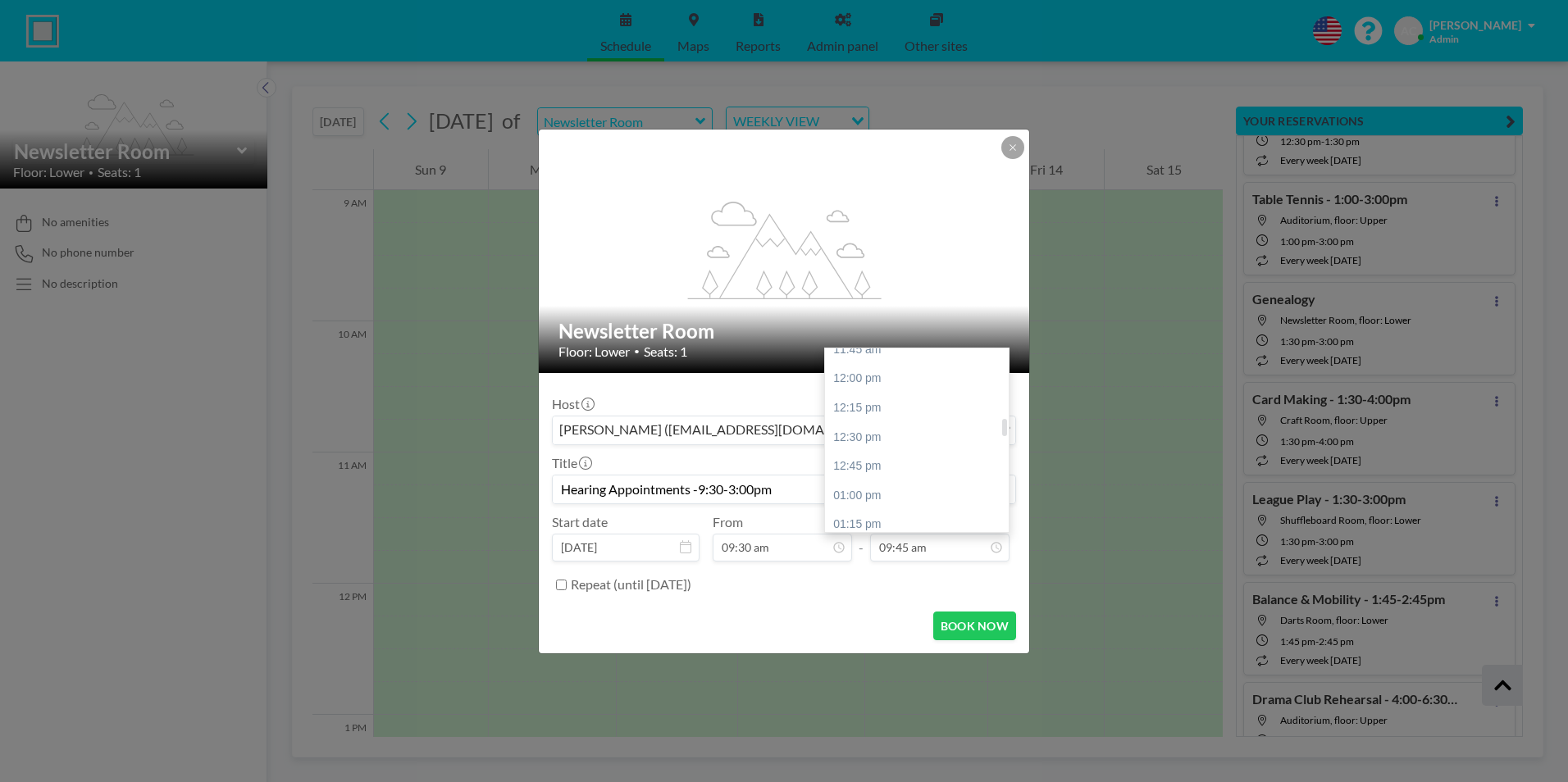
scroll to position [895, 0]
type input "Hearing Appointments -9:30-3:00pm"
click at [886, 405] on div "03:00 pm" at bounding box center [920, 402] width 192 height 30
type input "03:00 pm"
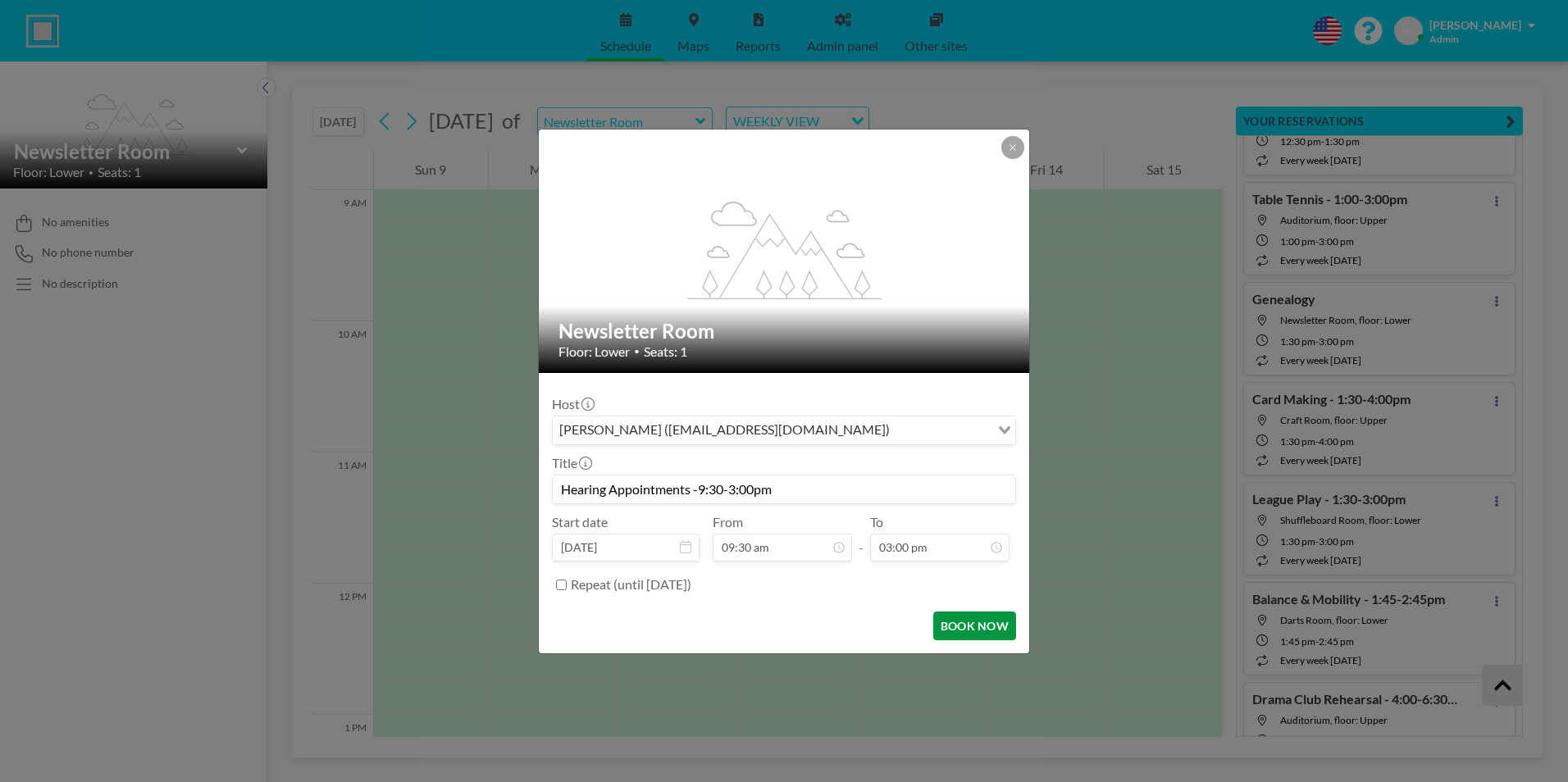
click at [976, 626] on button "BOOK NOW" at bounding box center [974, 626] width 83 height 29
